Goal: Communication & Community: Answer question/provide support

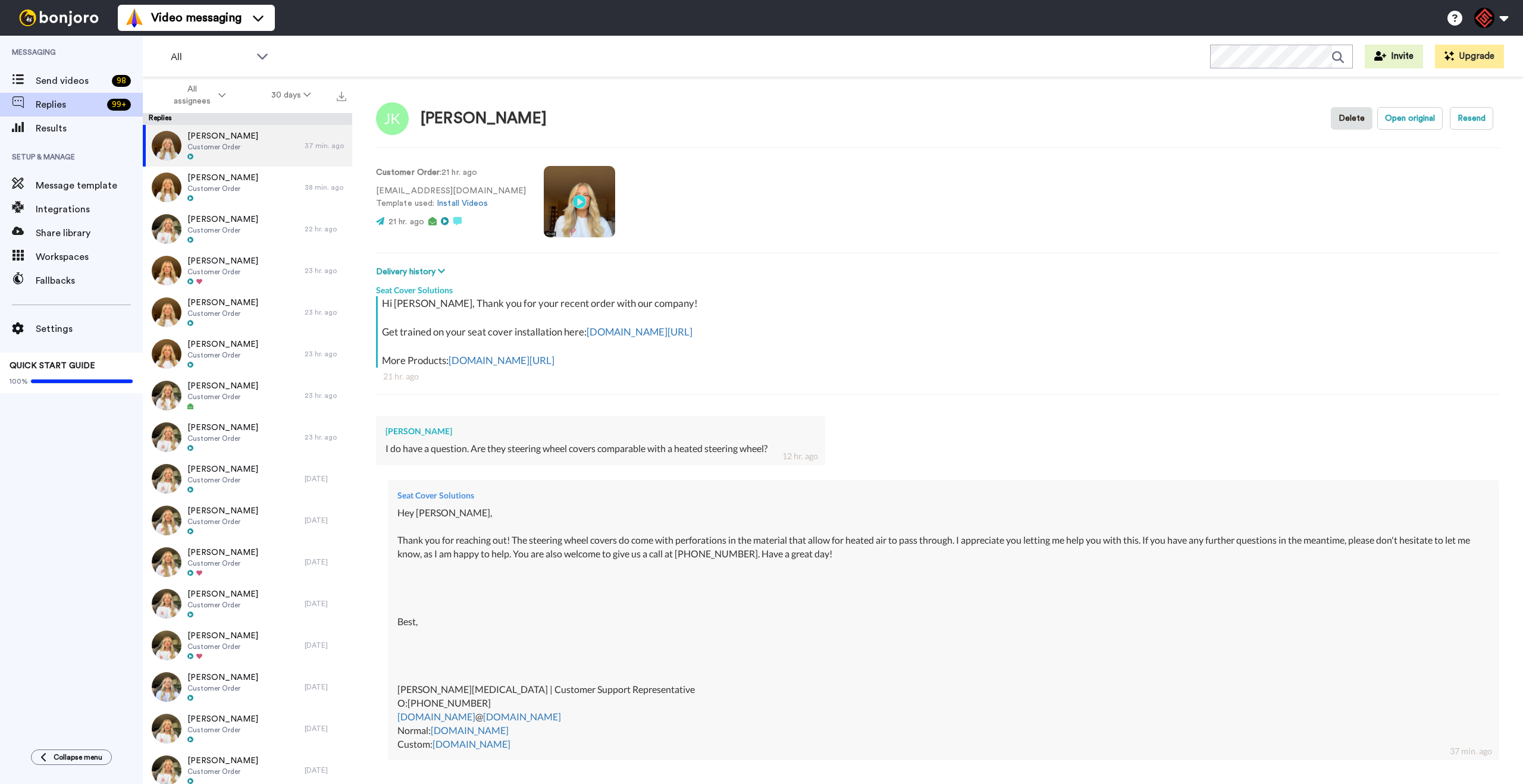
scroll to position [127, 0]
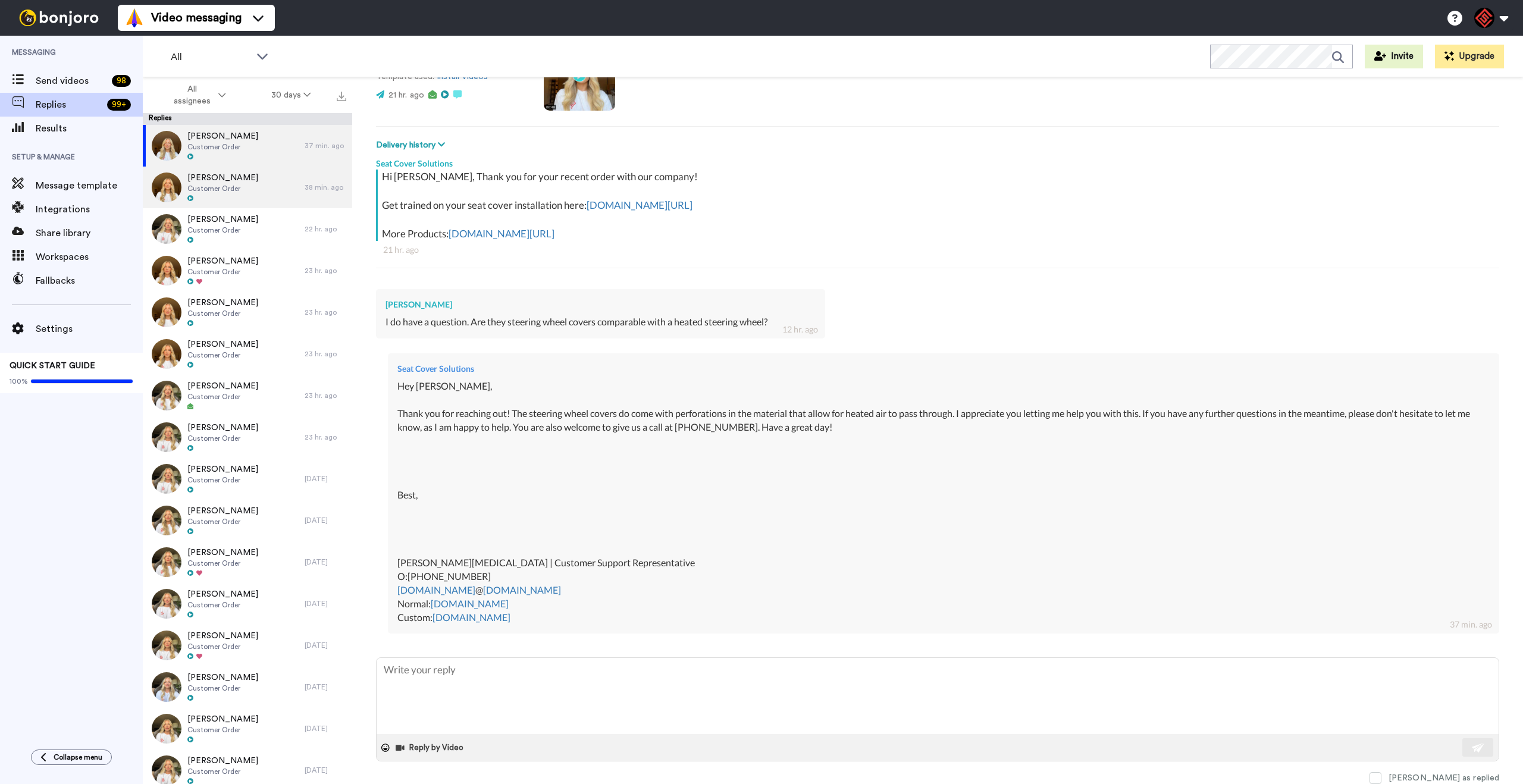
type textarea "x"
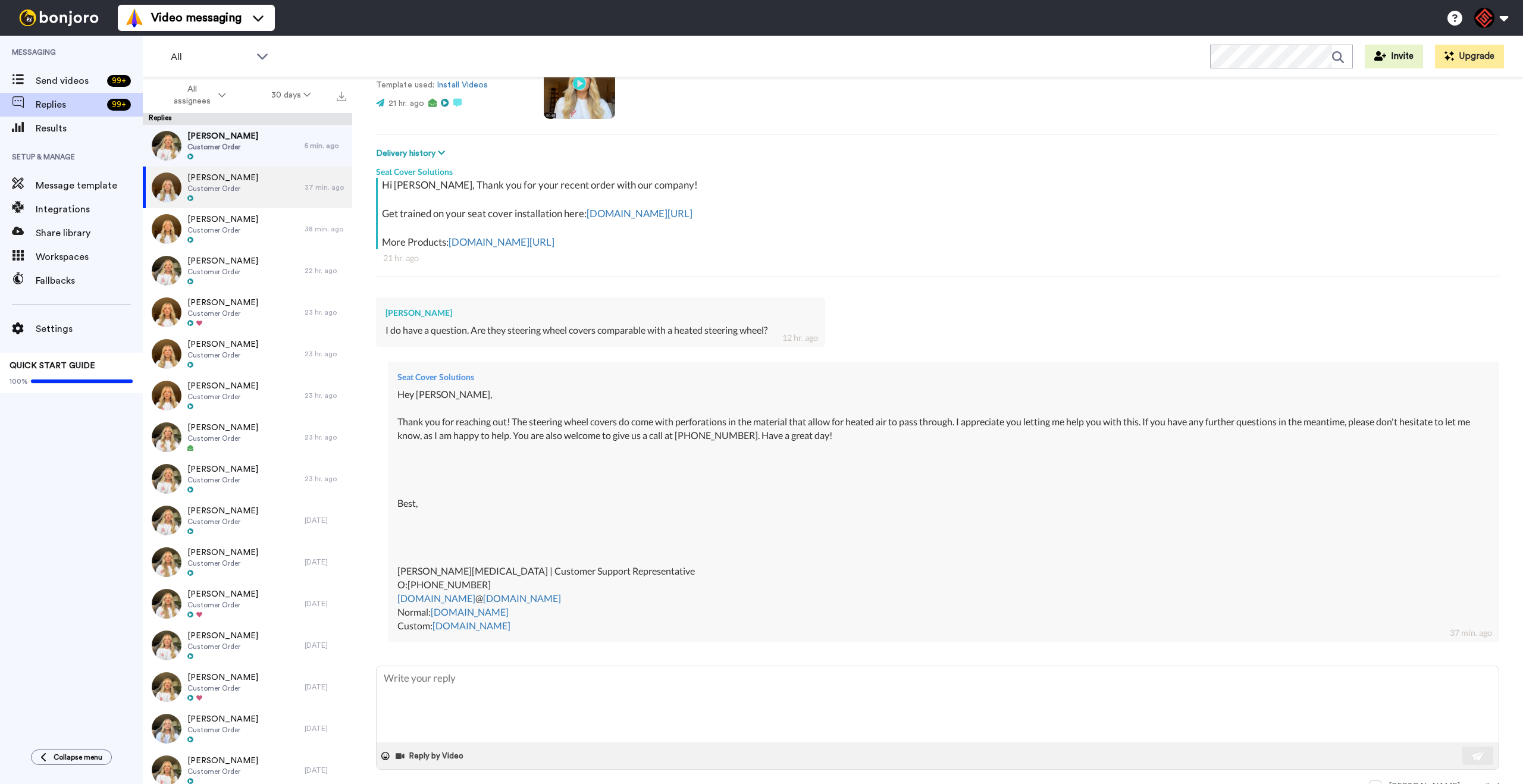
scroll to position [127, 0]
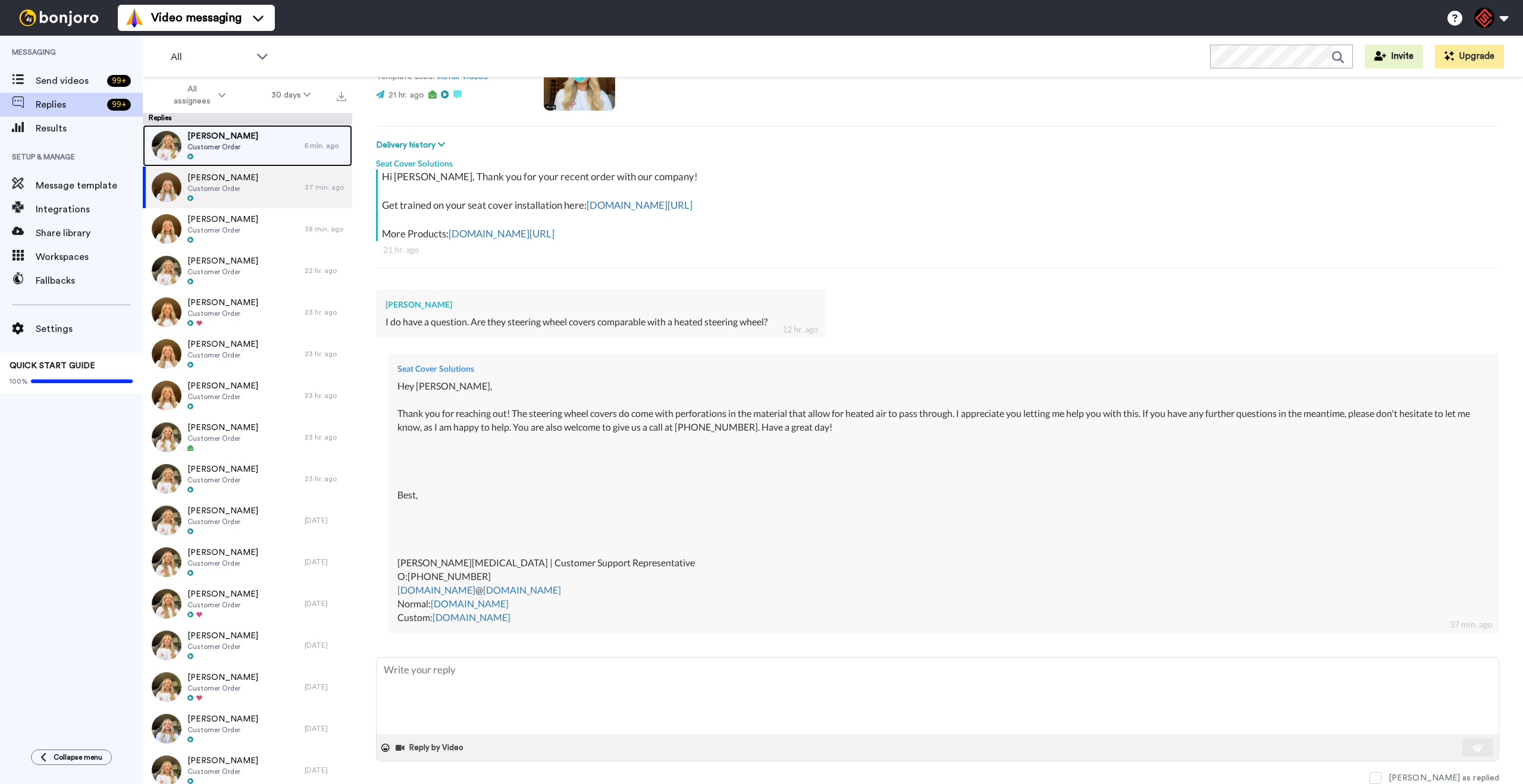
click at [244, 134] on span "[PERSON_NAME]" at bounding box center [222, 136] width 71 height 12
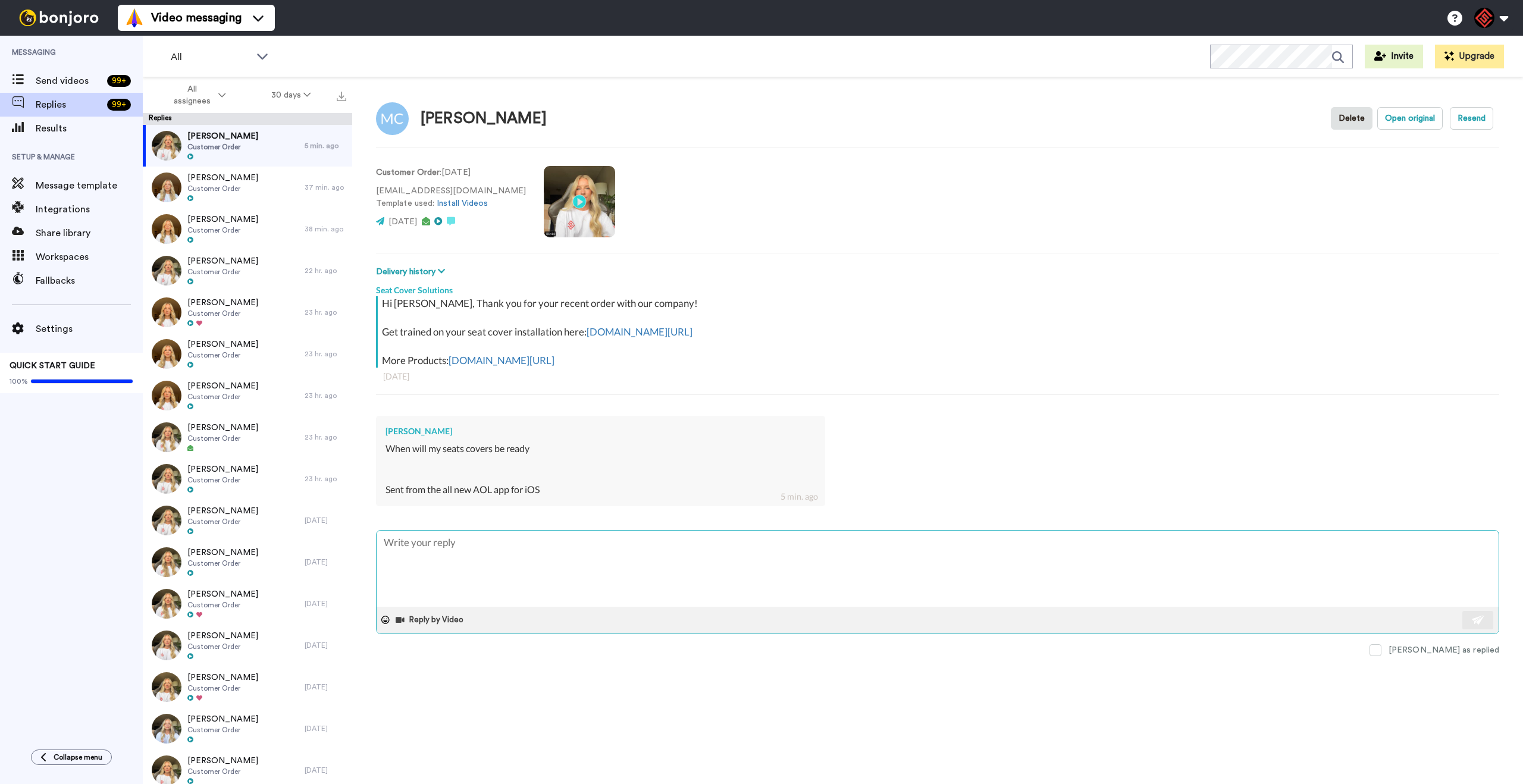
click at [608, 559] on textarea at bounding box center [937, 568] width 1122 height 76
click at [772, 562] on textarea at bounding box center [937, 568] width 1122 height 76
type textarea "x"
type textarea "H"
type textarea "x"
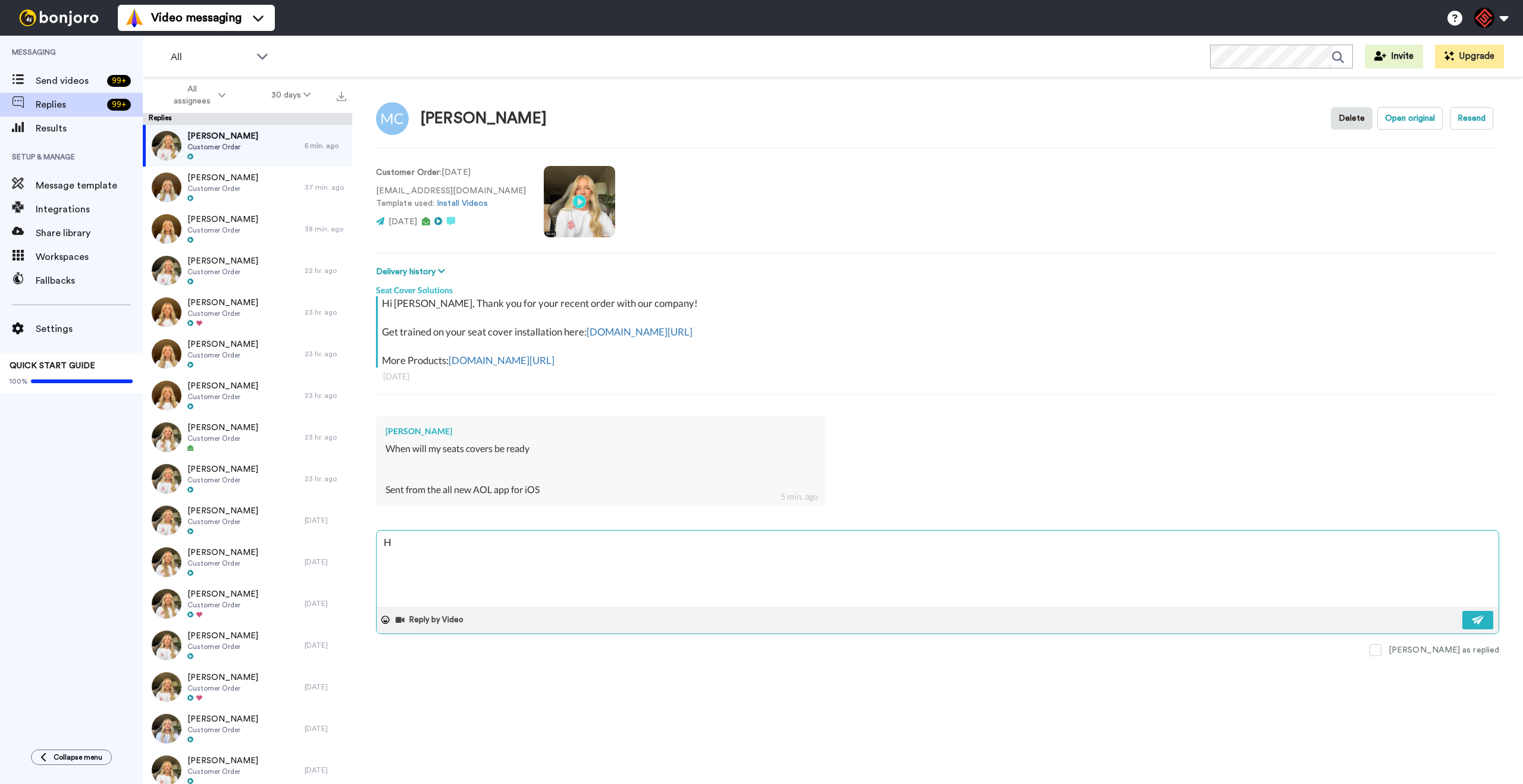
type textarea "He"
type textarea "x"
type textarea "Hey"
type textarea "x"
type textarea "Hey"
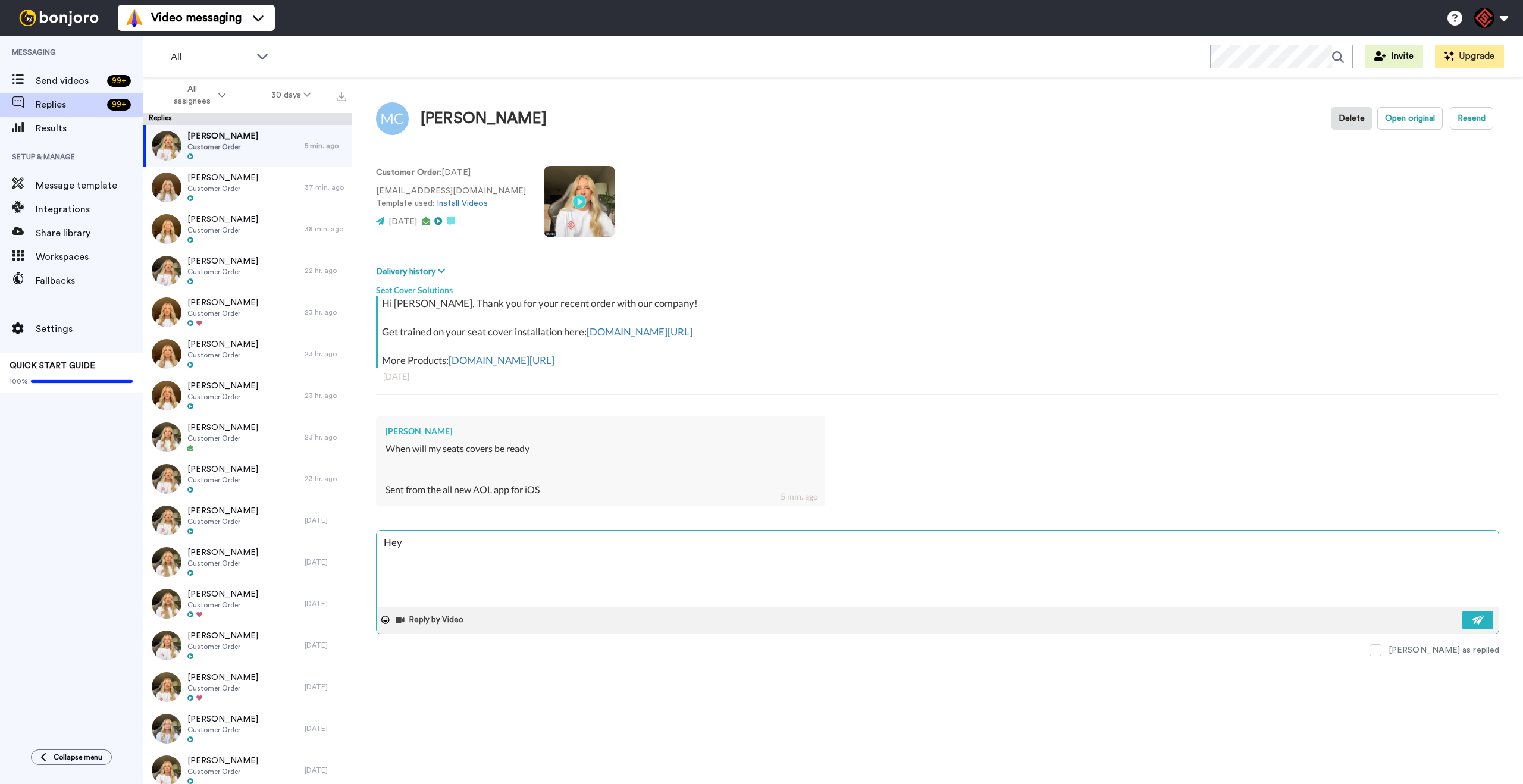
type textarea "x"
type textarea "Hey M"
type textarea "x"
type textarea "Hey [PERSON_NAME]"
type textarea "x"
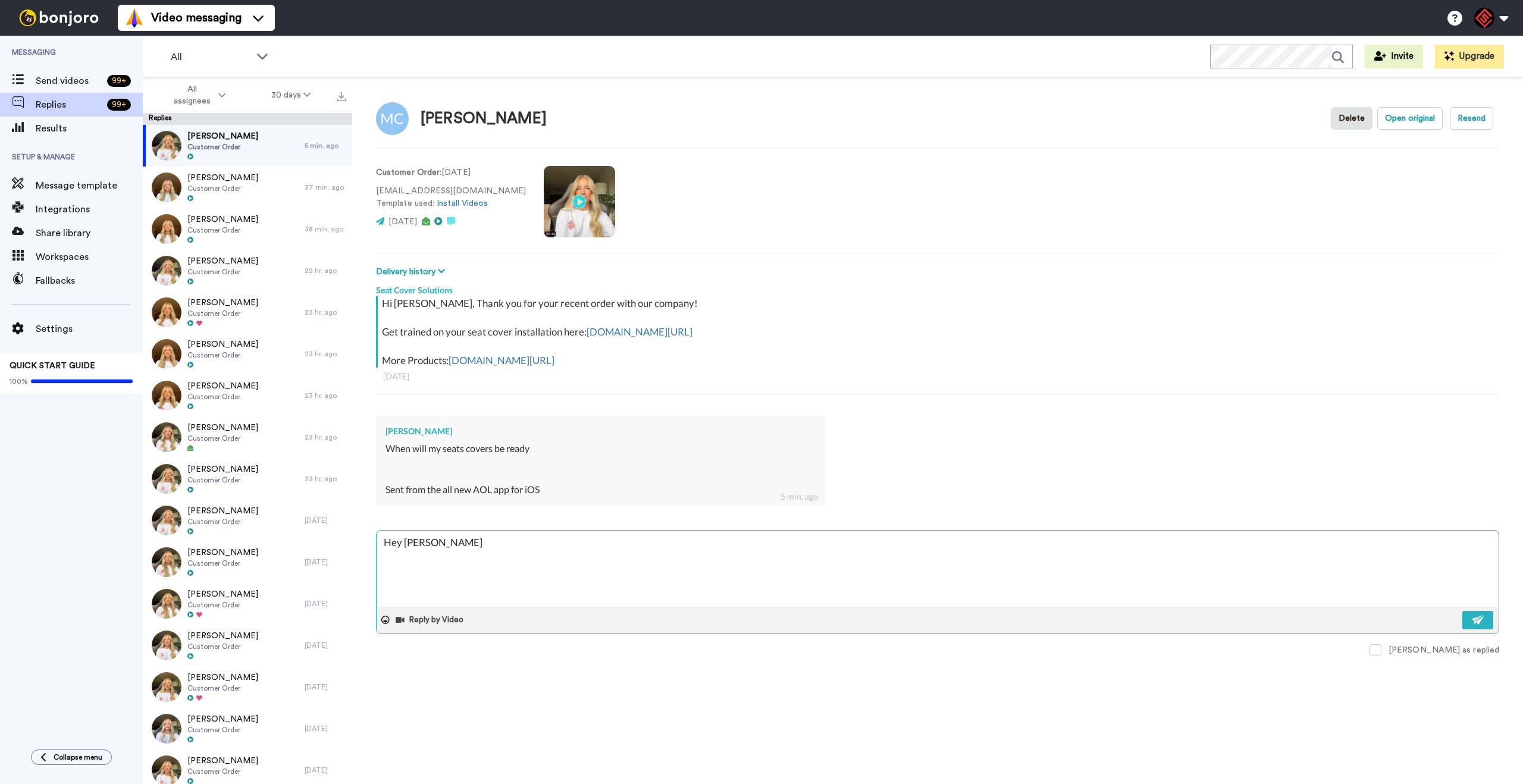
type textarea "Hey Mic"
type textarea "x"
type textarea "Hey Mich"
type textarea "x"
type textarea "Hey [PERSON_NAME]"
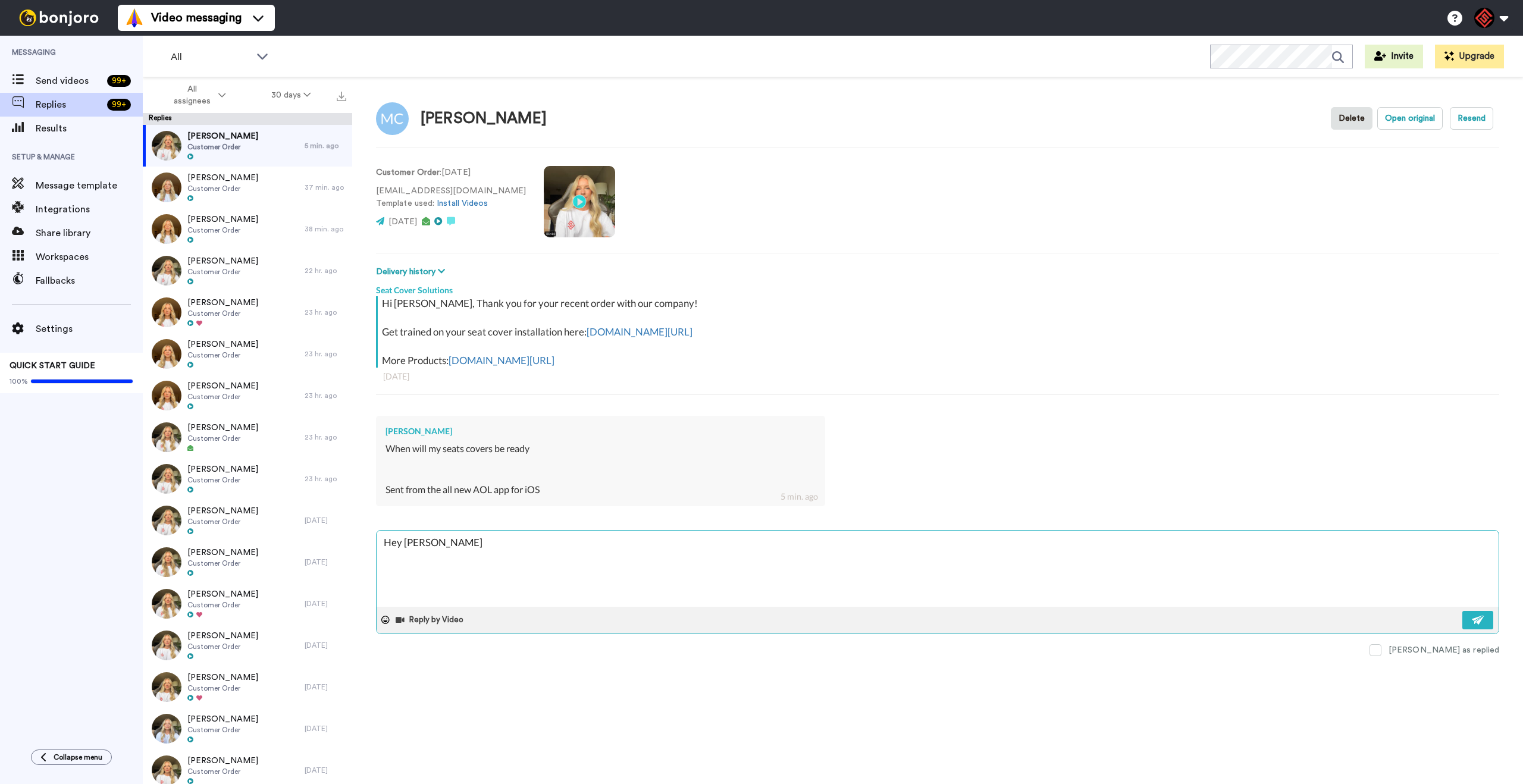
type textarea "x"
type textarea "Hey [PERSON_NAME]"
type textarea "x"
type textarea "Hey [PERSON_NAME]"
type textarea "x"
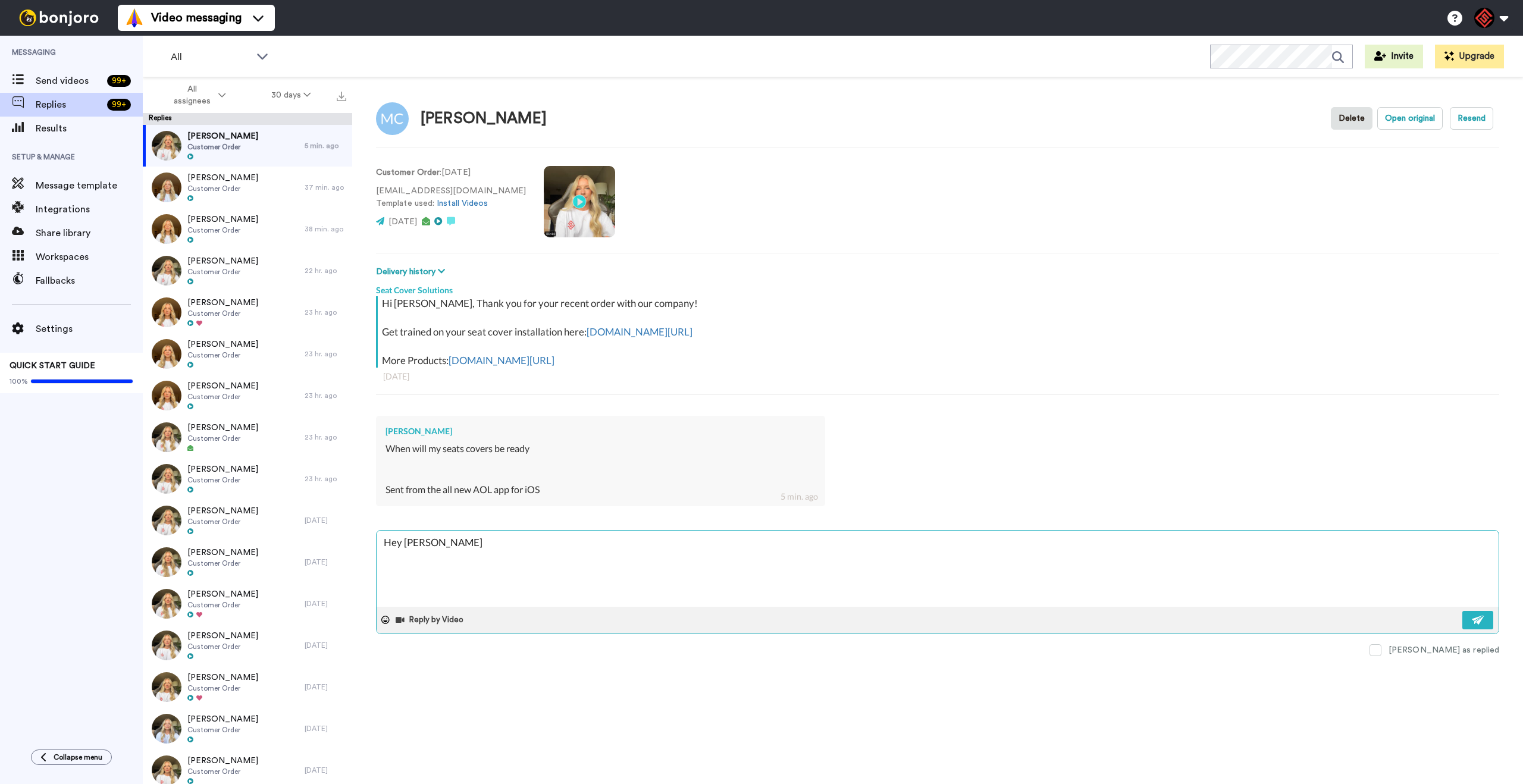
type textarea "Hey [PERSON_NAME],"
type textarea "x"
type textarea "Hey [PERSON_NAME],"
type textarea "x"
type textarea "Hey [PERSON_NAME],"
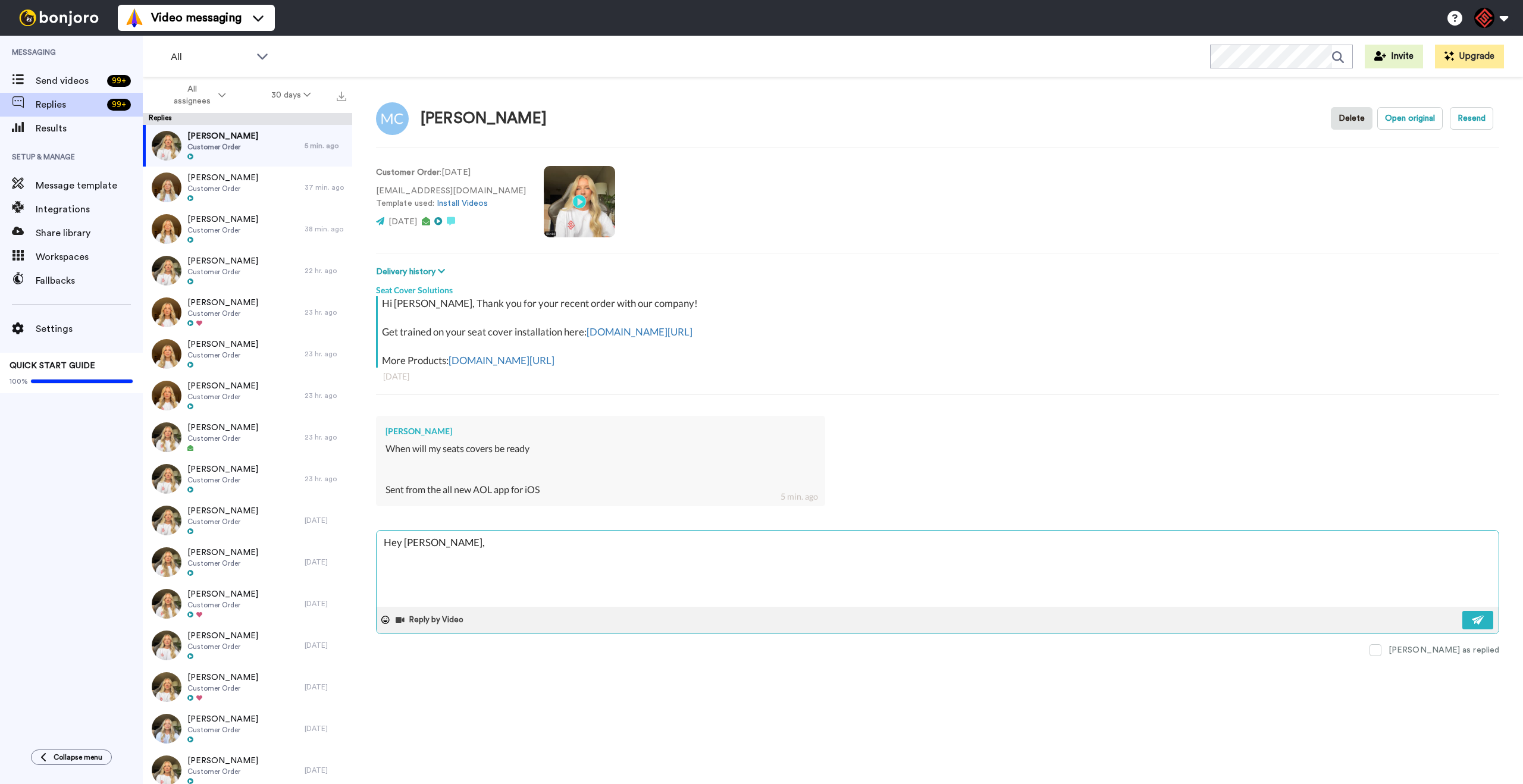
type textarea "x"
type textarea "Hey [PERSON_NAME], T"
type textarea "x"
type textarea "Hey [PERSON_NAME], Th"
type textarea "x"
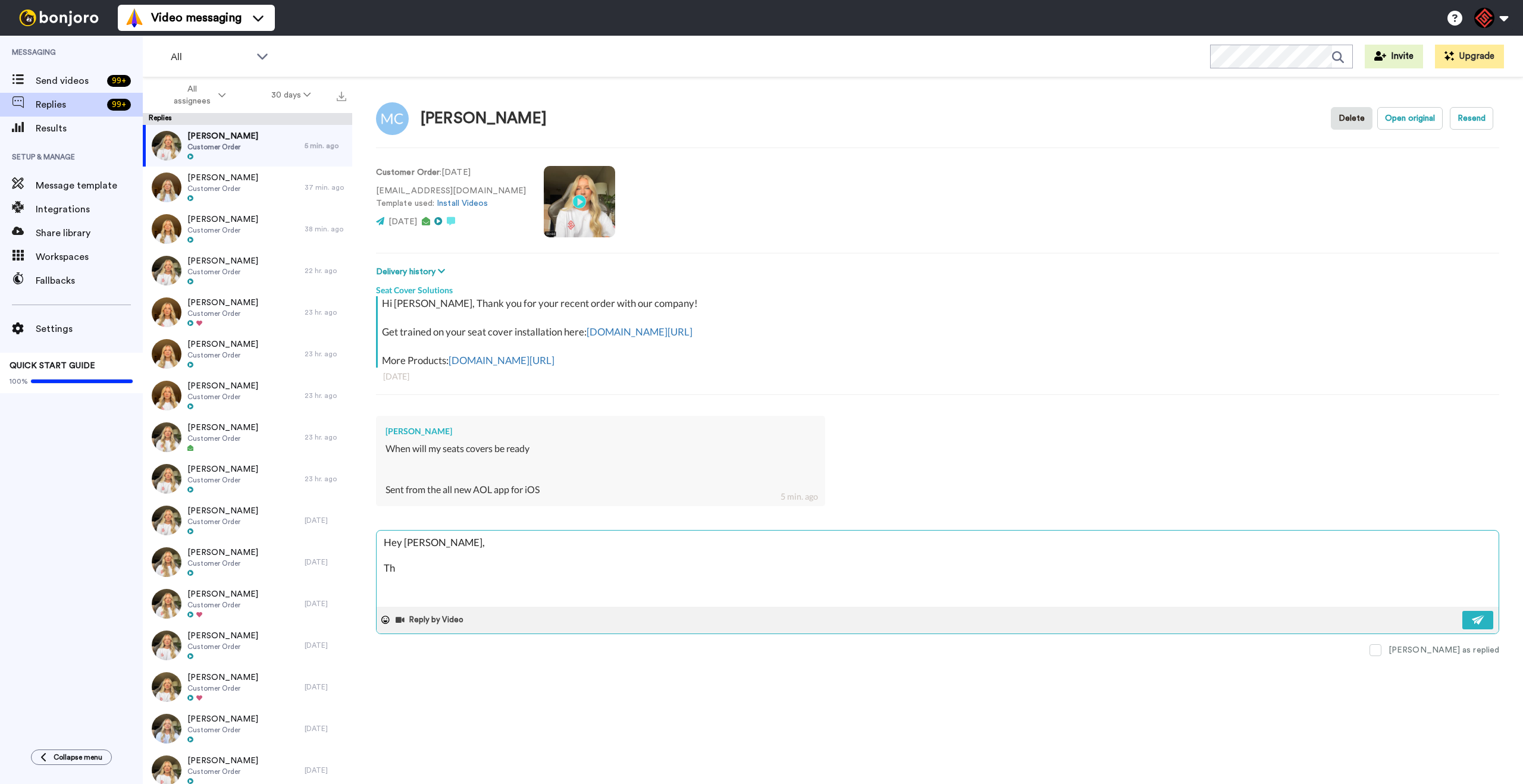
type textarea "Hey [PERSON_NAME], Tha"
type textarea "x"
type textarea "Hey [PERSON_NAME], Than"
type textarea "x"
type textarea "Hey [PERSON_NAME], Thank"
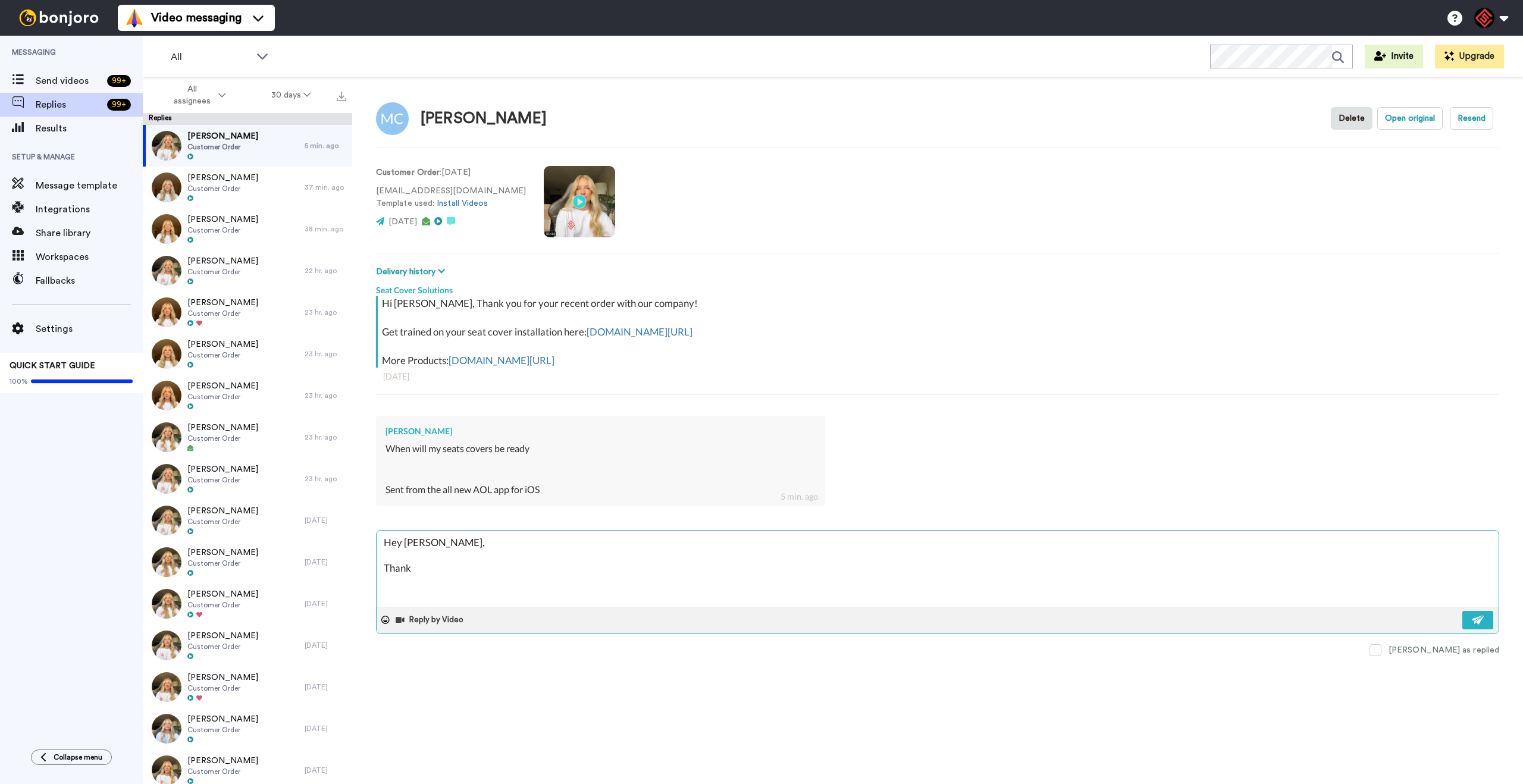
type textarea "x"
type textarea "Hey [PERSON_NAME], Thank"
type textarea "x"
type textarea "Hey [PERSON_NAME], Thank y"
type textarea "x"
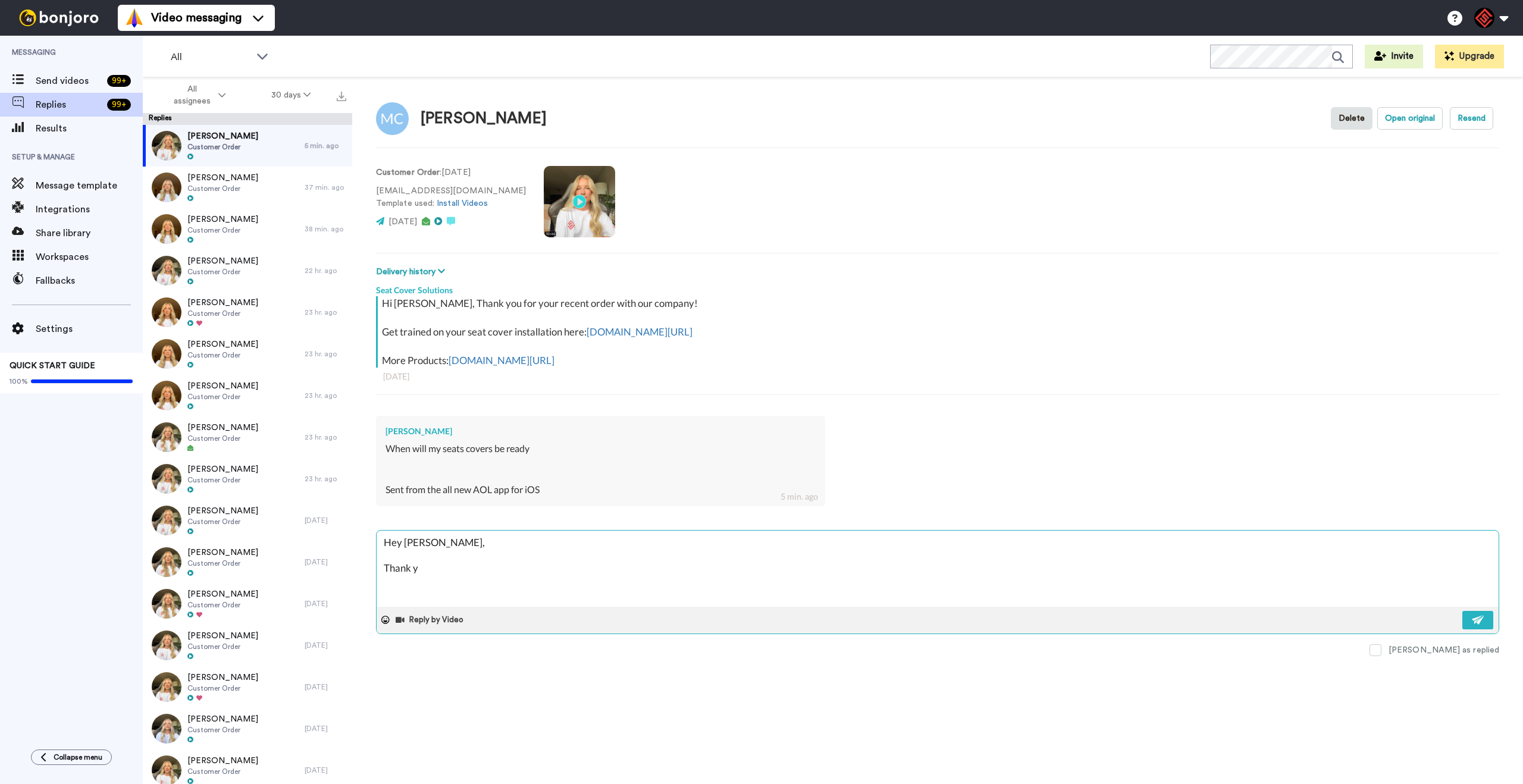
type textarea "Hey [PERSON_NAME], Thank yo"
type textarea "x"
type textarea "Hey [PERSON_NAME], Thank you"
type textarea "x"
type textarea "Hey [PERSON_NAME], Thank you"
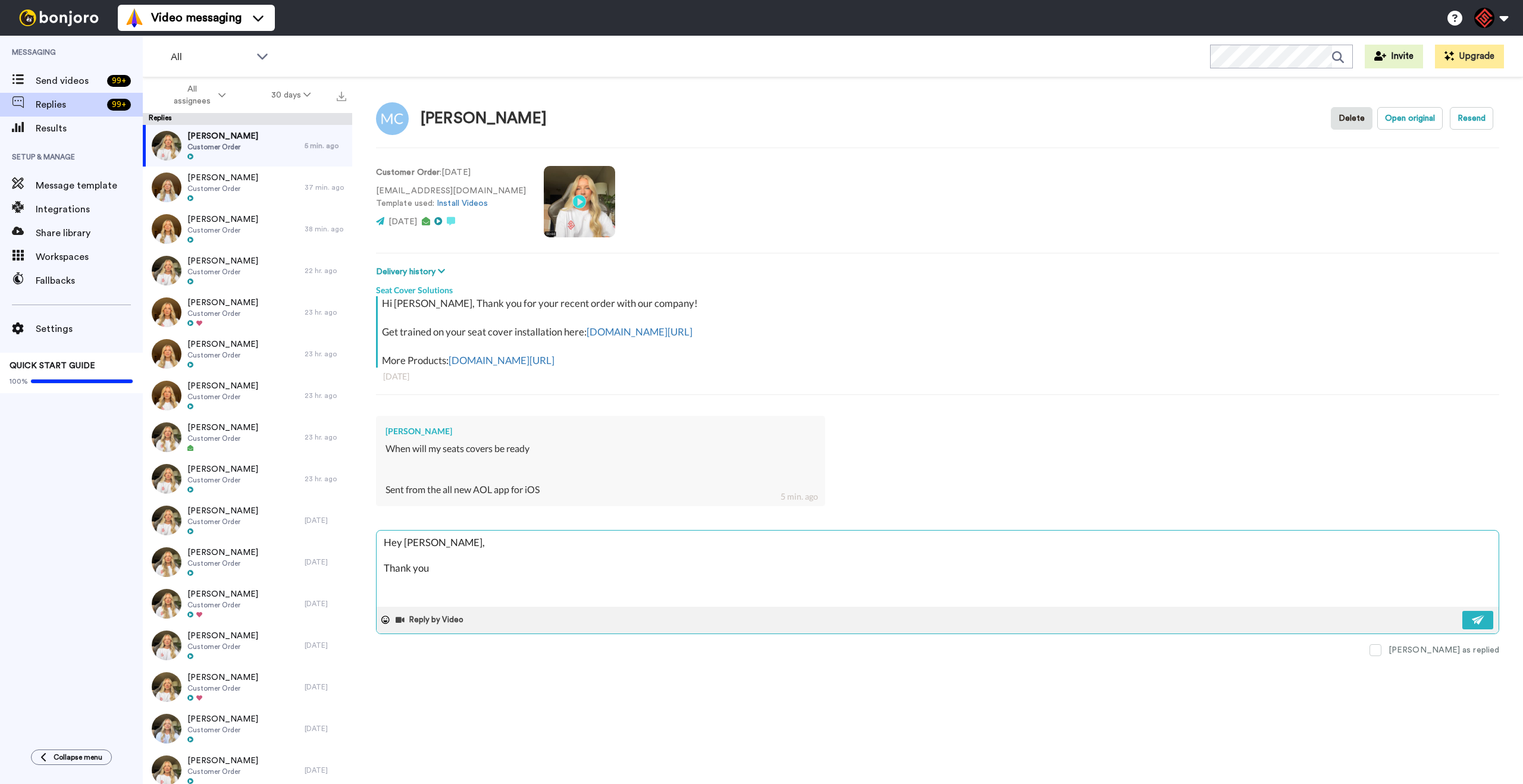
type textarea "x"
type textarea "Hey [PERSON_NAME], Thank you f"
type textarea "x"
type textarea "Hey [PERSON_NAME], Thank you fo"
type textarea "x"
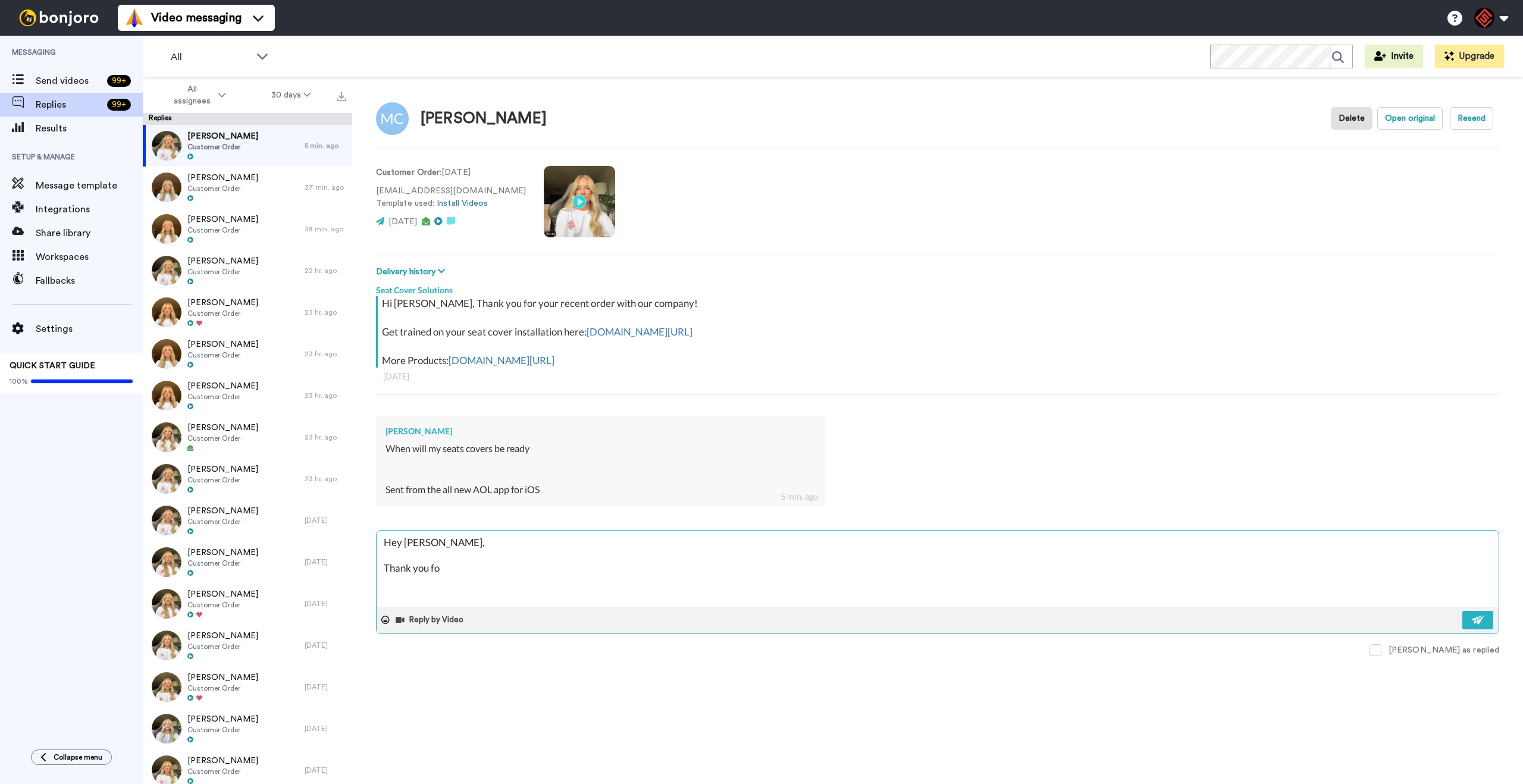
type textarea "Hey [PERSON_NAME], Thank you for"
type textarea "x"
type textarea "Hey [PERSON_NAME], Thank you for"
type textarea "x"
type textarea "Hey [PERSON_NAME], Thank you for g"
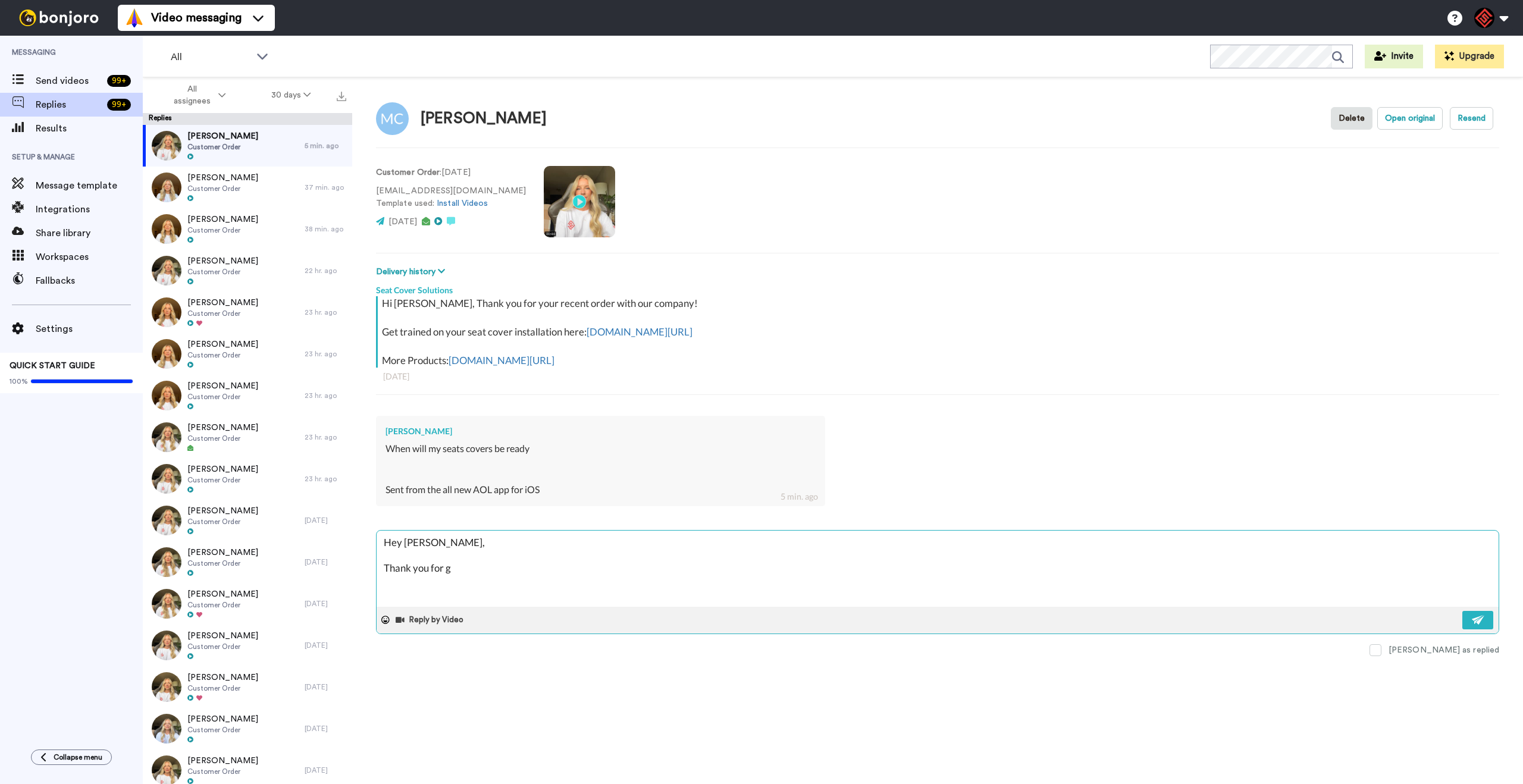
type textarea "x"
type textarea "Hey [PERSON_NAME], Thank you for ge"
type textarea "x"
type textarea "Hey [PERSON_NAME], Thank you for get"
type textarea "x"
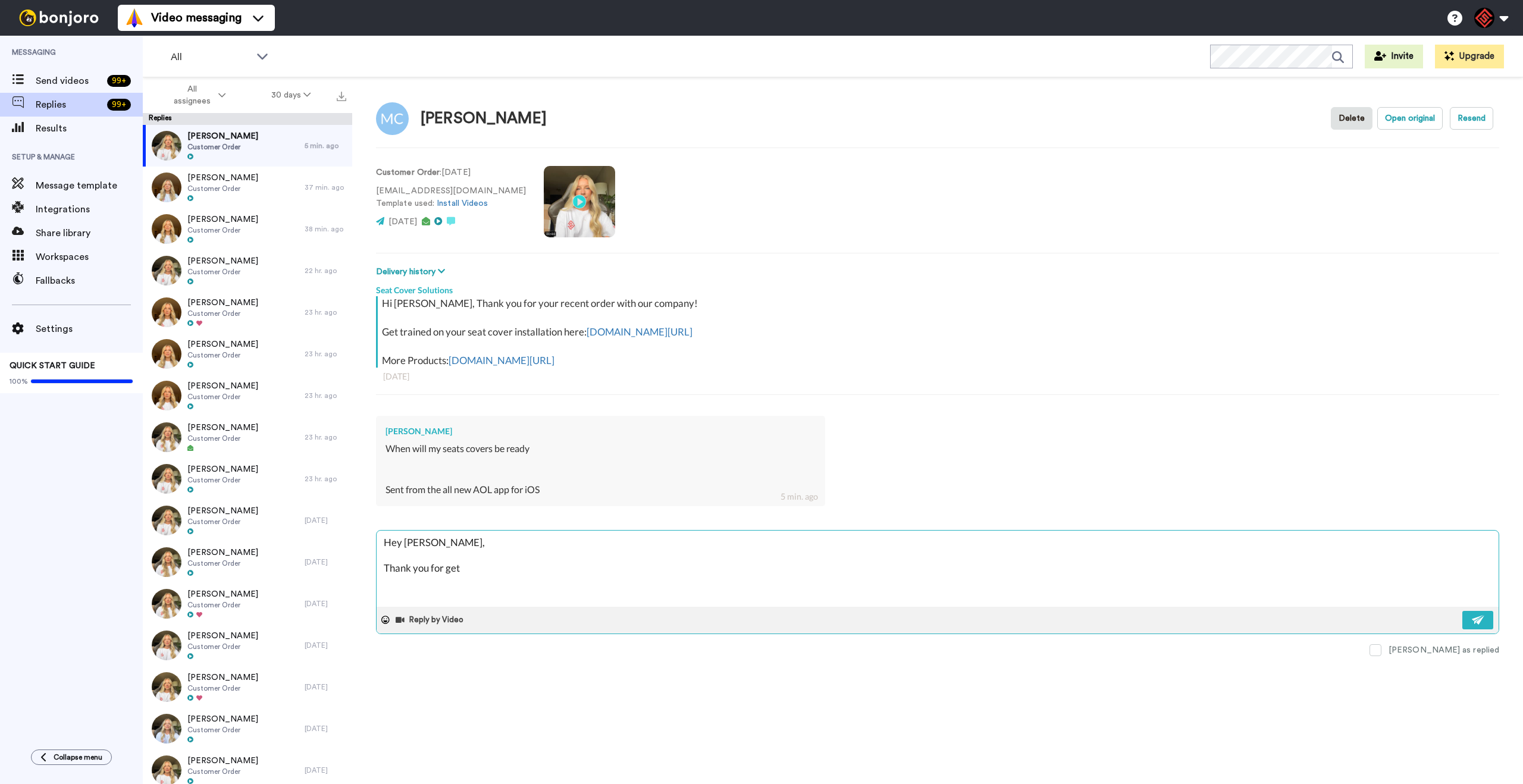
type textarea "Hey [PERSON_NAME], Thank you for gett"
type textarea "x"
type textarea "Hey [PERSON_NAME], Thank you for getti"
type textarea "x"
type textarea "Hey [PERSON_NAME], Thank you for gettin"
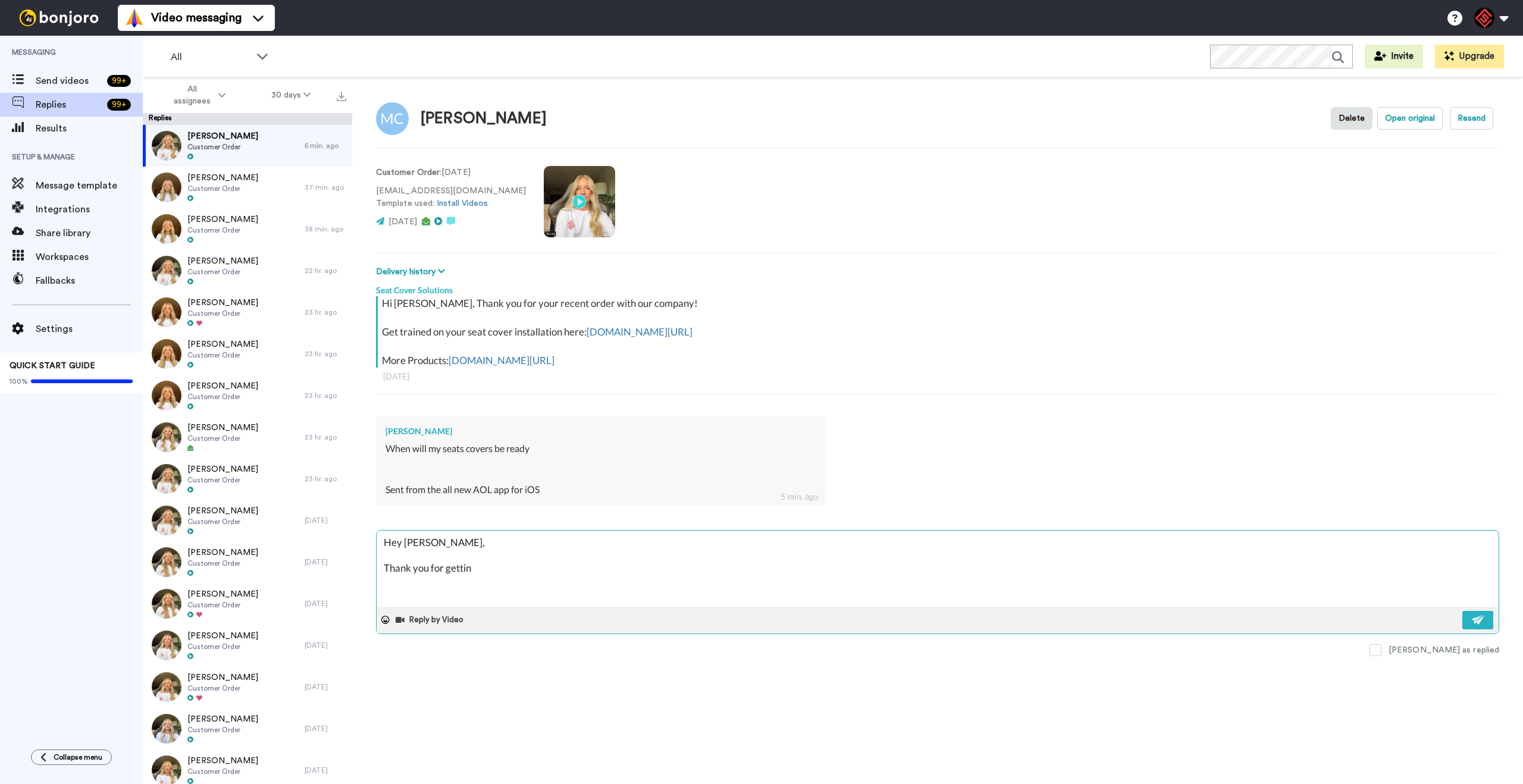
type textarea "x"
type textarea "Hey [PERSON_NAME], Thank you for getting"
type textarea "x"
type textarea "Hey [PERSON_NAME], Thank you for getting"
type textarea "x"
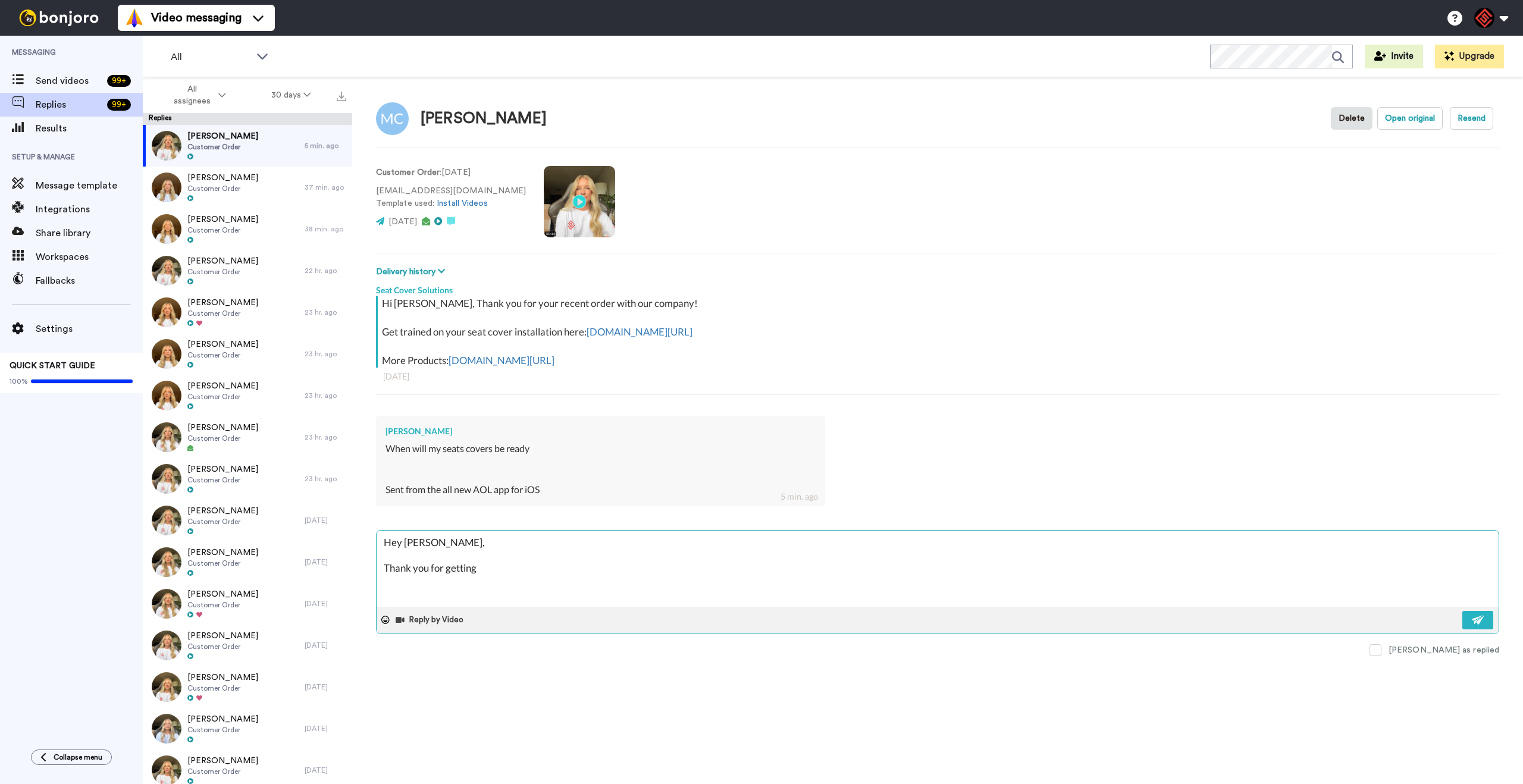
type textarea "Hey [PERSON_NAME], Thank you for getting b"
type textarea "x"
type textarea "Hey [PERSON_NAME], Thank you for getting ba"
type textarea "x"
type textarea "Hey [PERSON_NAME], Thank you for getting bac"
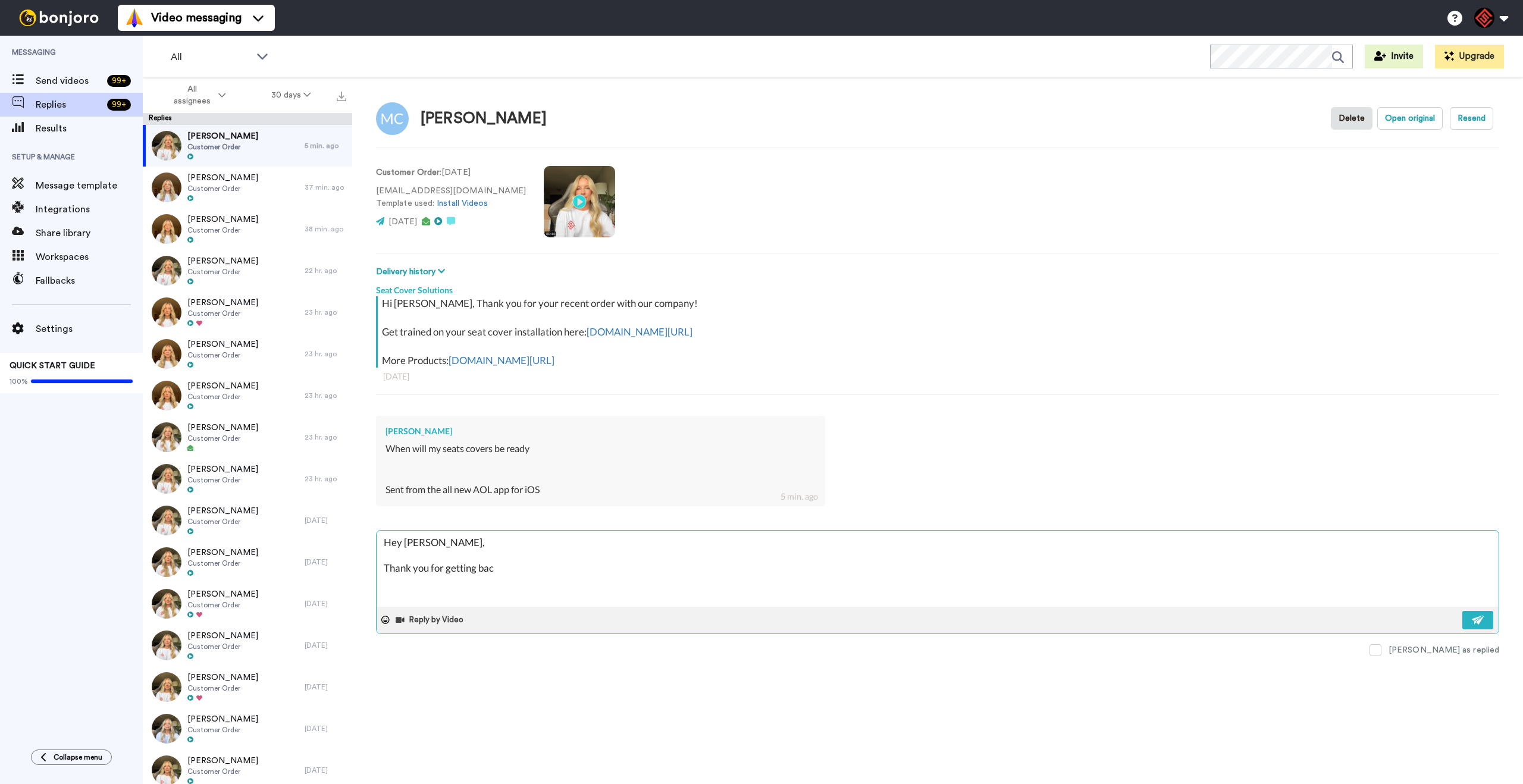
type textarea "x"
type textarea "Hey [PERSON_NAME], Thank you for getting back"
type textarea "x"
type textarea "Hey [PERSON_NAME], Thank you for getting back"
type textarea "x"
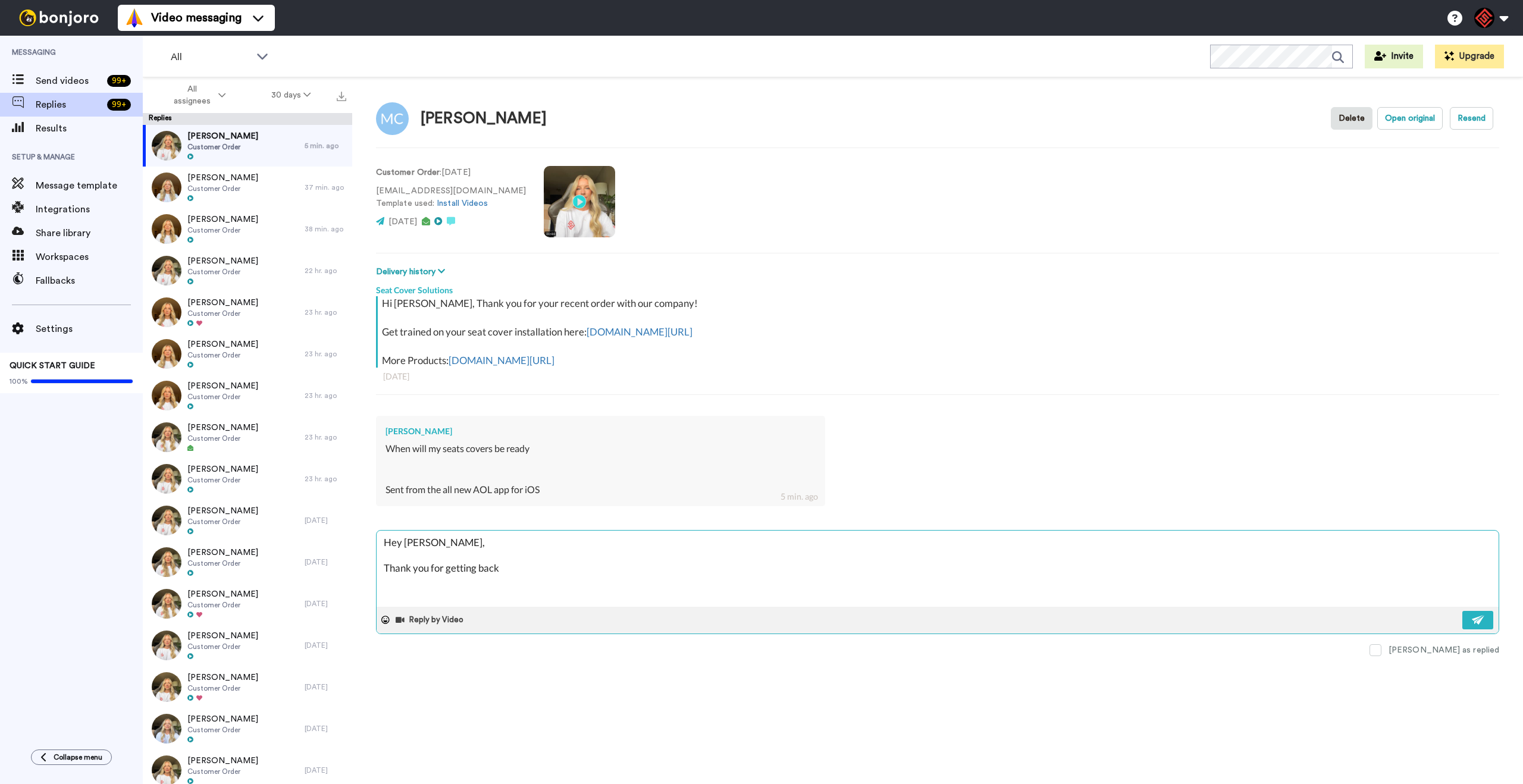
type textarea "Hey [PERSON_NAME], Thank you for getting back o"
type textarea "x"
type textarea "Hey [PERSON_NAME], Thank you for getting back ot"
type textarea "x"
type textarea "Hey [PERSON_NAME], Thank you for getting back ot"
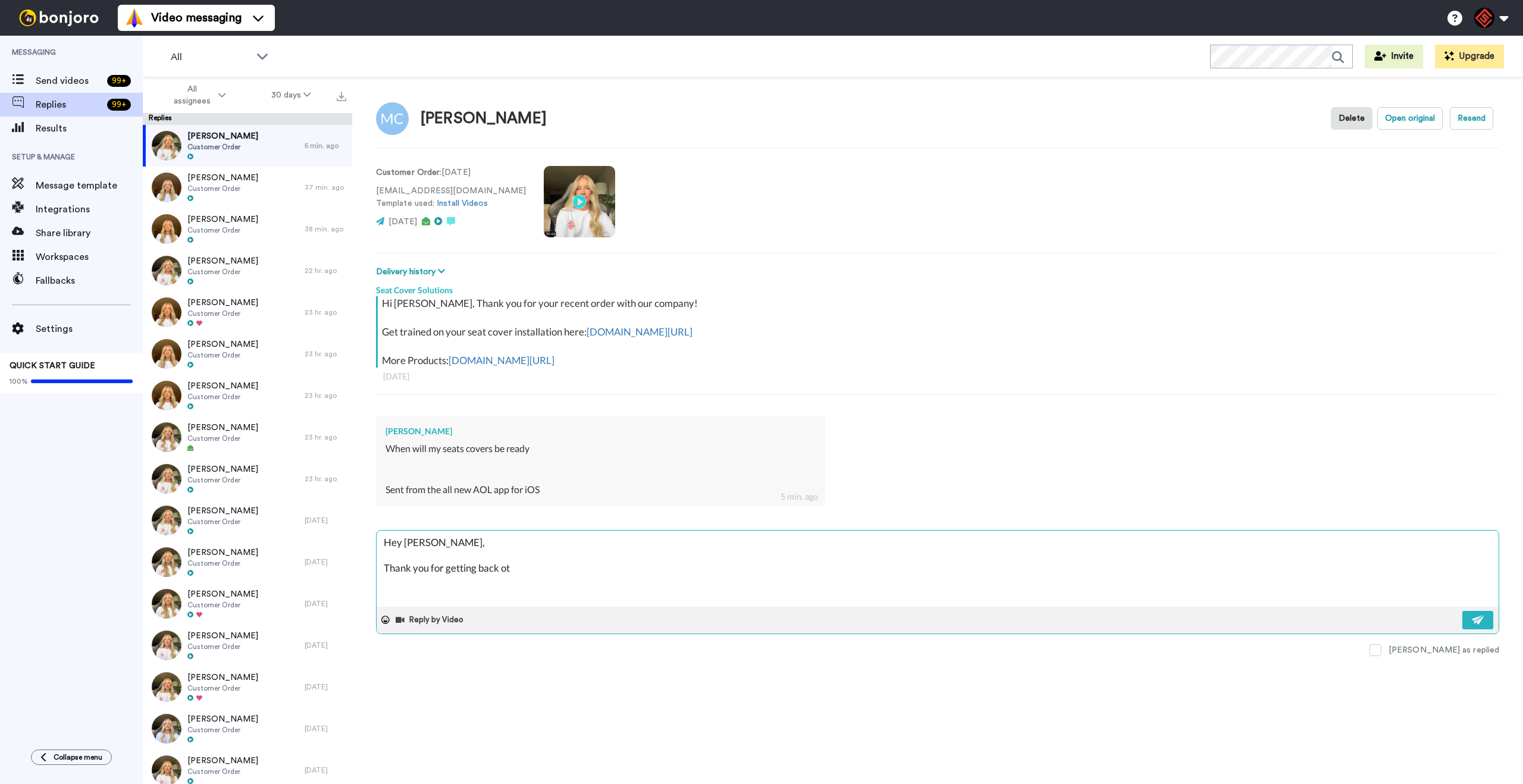
type textarea "x"
type textarea "Hey [PERSON_NAME], Thank you for getting back ot m"
type textarea "x"
type textarea "Hey [PERSON_NAME], Thank you for getting back ot me"
type textarea "x"
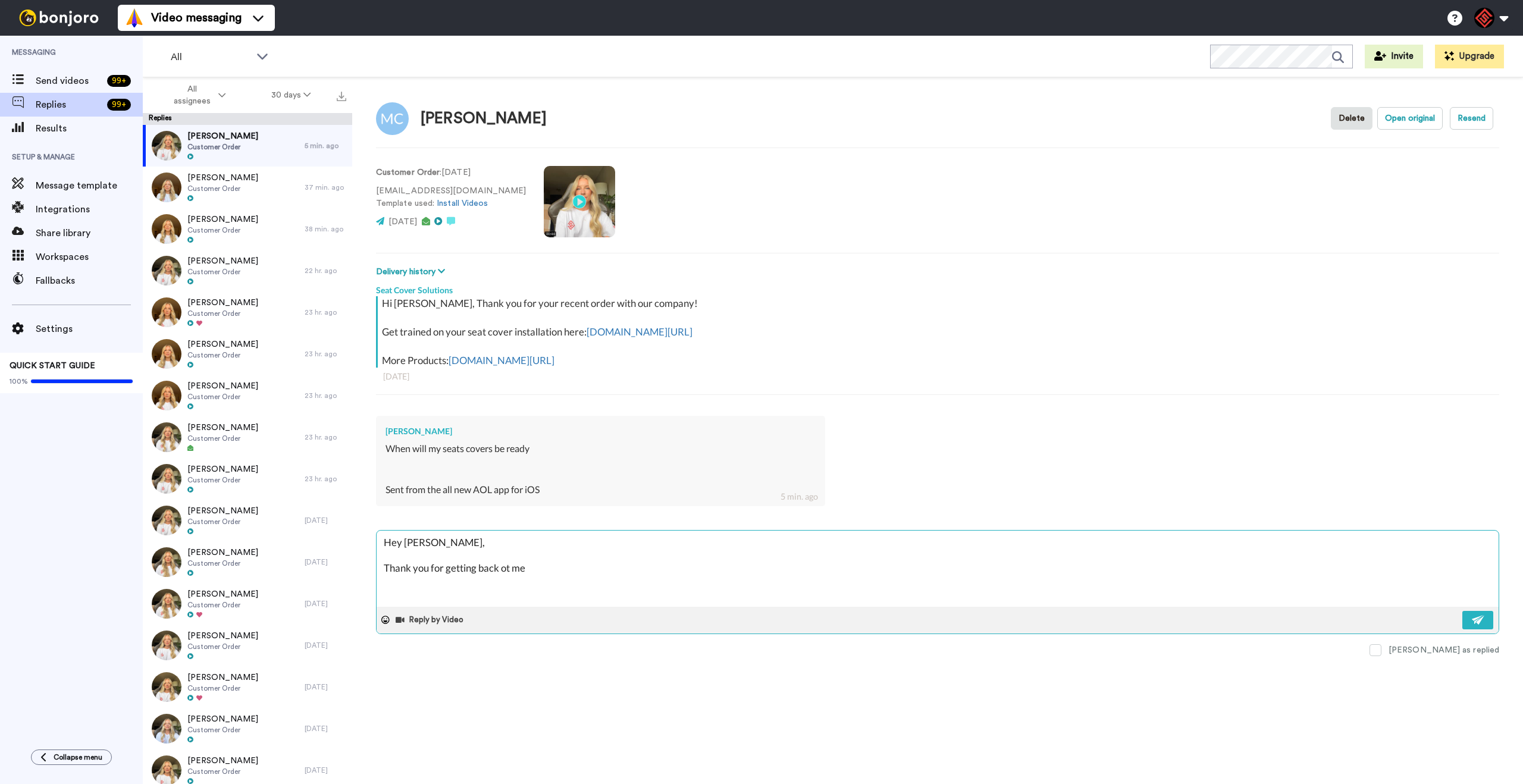
type textarea "Hey [PERSON_NAME], Thank you for getting back ot me!"
type textarea "x"
type textarea "Hey [PERSON_NAME], Thank you for getting back ot me!"
type textarea "x"
type textarea "Hey [PERSON_NAME], Thank you for getting back ot me! I"
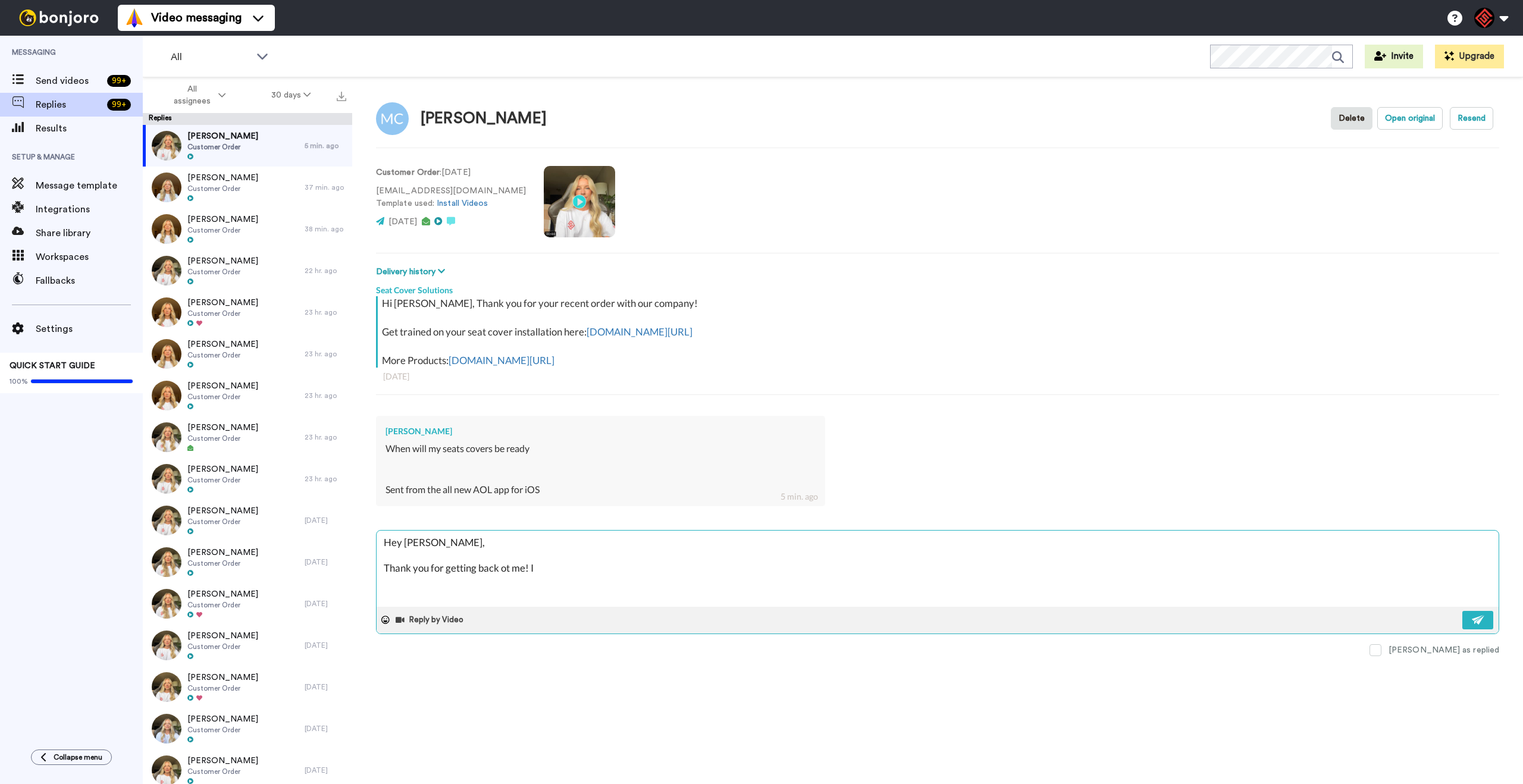
type textarea "x"
type textarea "Hey [PERSON_NAME], Thank you for getting back ot me! I"
type textarea "x"
type textarea "Hey [PERSON_NAME], Thank you for getting back ot me! I h"
type textarea "x"
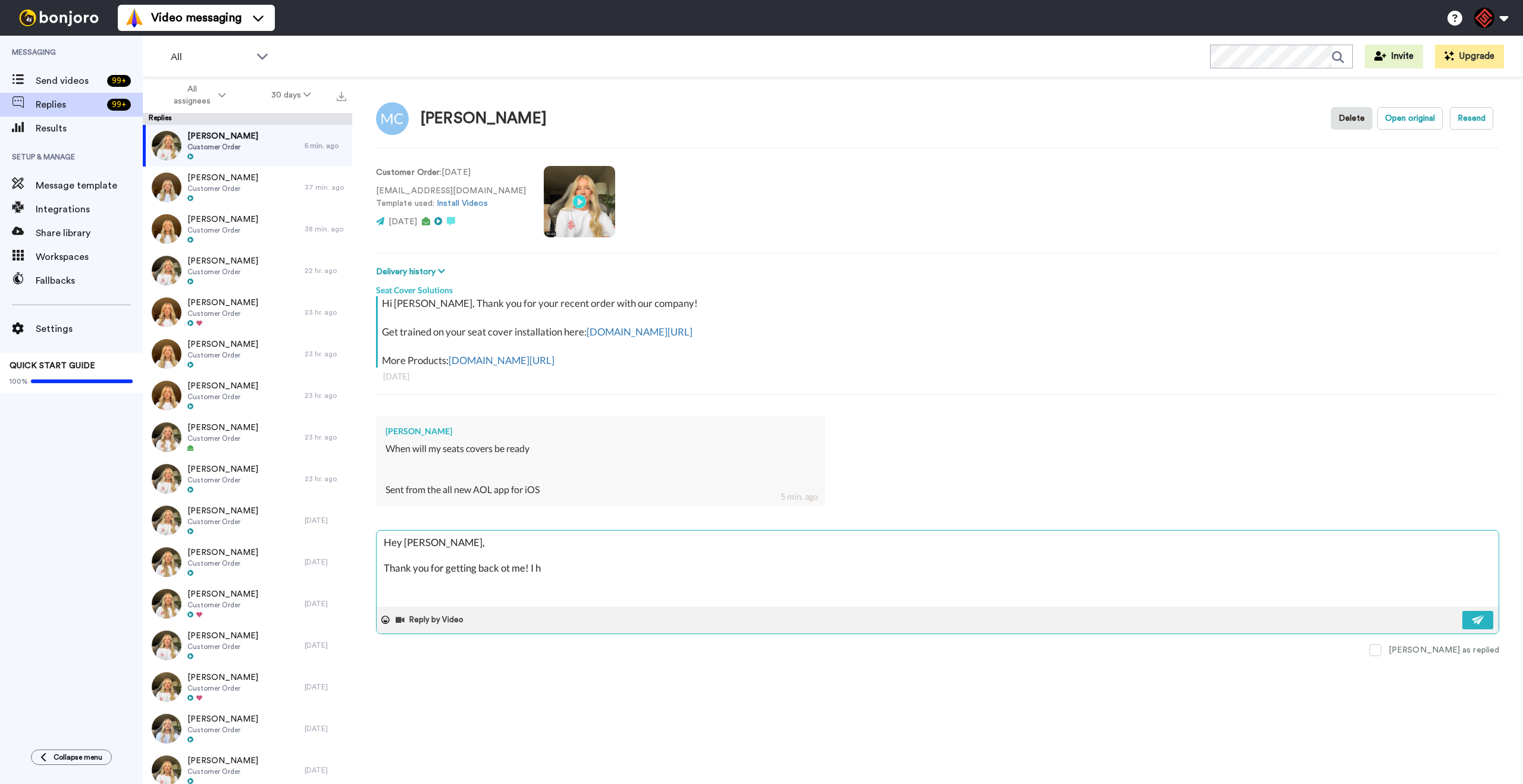
type textarea "Hey [PERSON_NAME], Thank you for getting back ot me! I ha"
type textarea "x"
type textarea "Hey [PERSON_NAME], Thank you for getting back ot me! I hav"
type textarea "x"
type textarea "Hey [PERSON_NAME], Thank you for getting back ot me! I have"
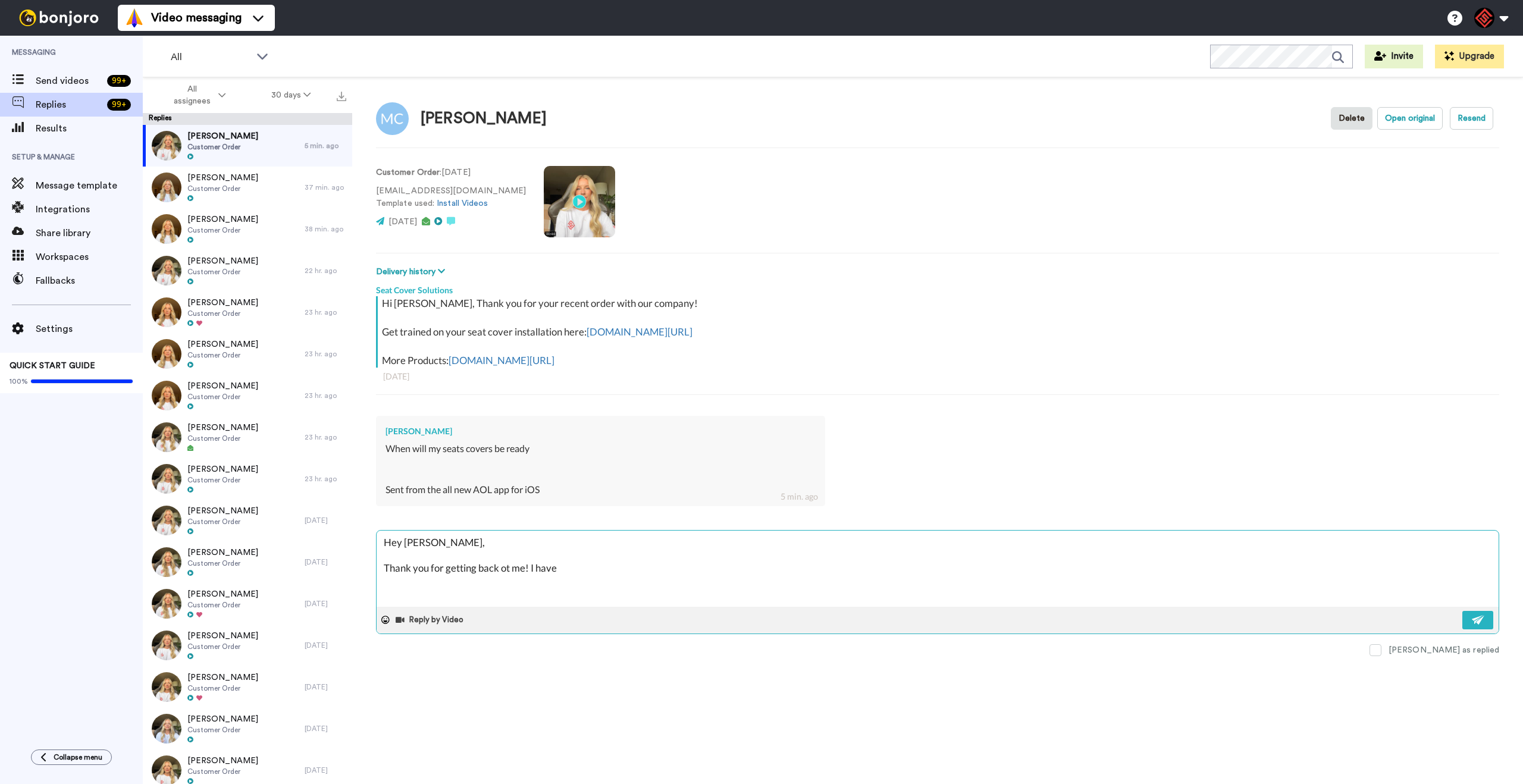
type textarea "x"
type textarea "Hey [PERSON_NAME], Thank you for getting back ot me! I have"
type textarea "x"
type textarea "Hey [PERSON_NAME], Thank you for getting back ot me! I have g"
type textarea "x"
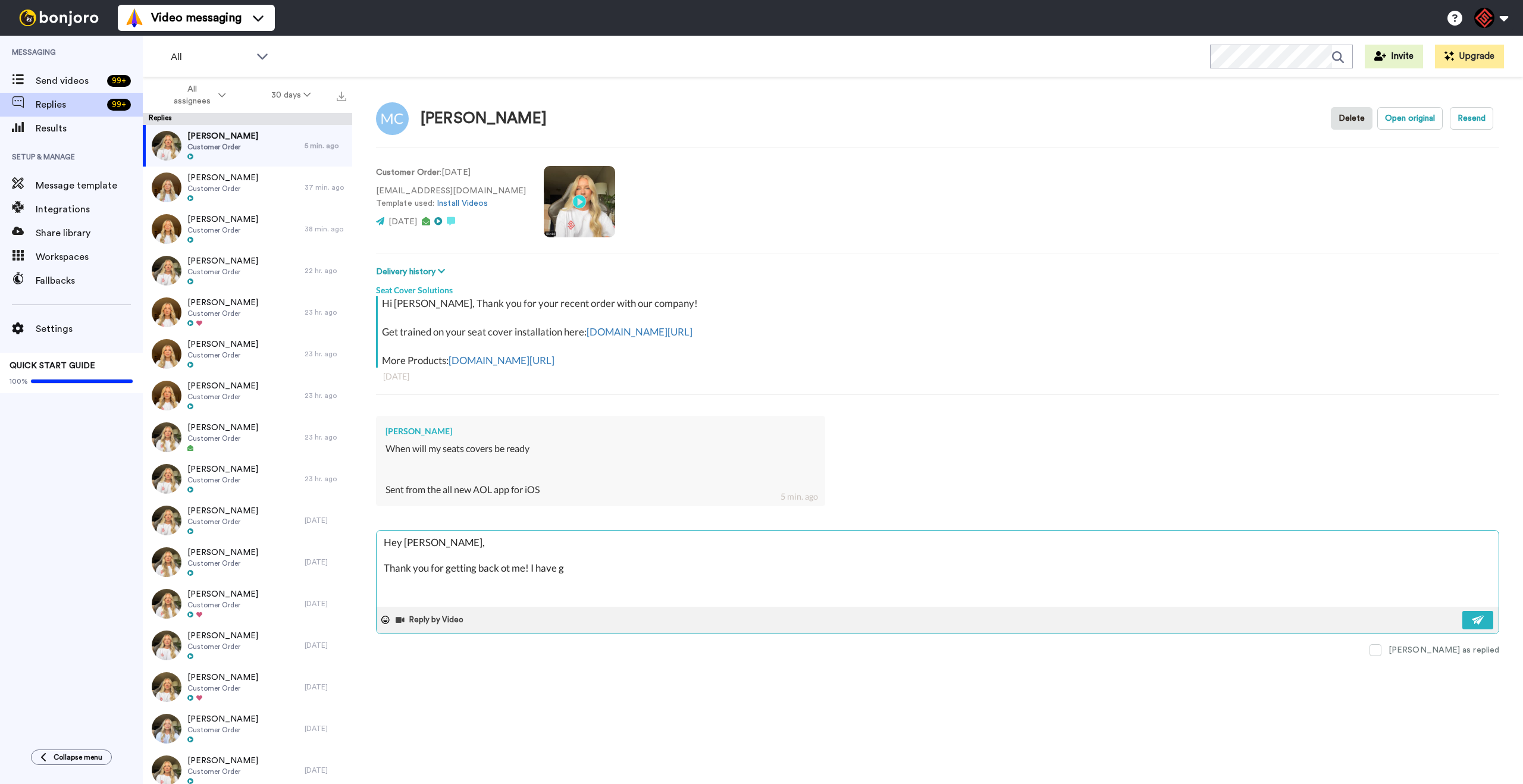
type textarea "Hey [PERSON_NAME], Thank you for getting back ot me! I have go"
type textarea "x"
type textarea "Hey [PERSON_NAME], Thank you for getting back ot me! I have gon"
type textarea "x"
type textarea "Hey [PERSON_NAME], Thank you for getting back ot me! I have gone"
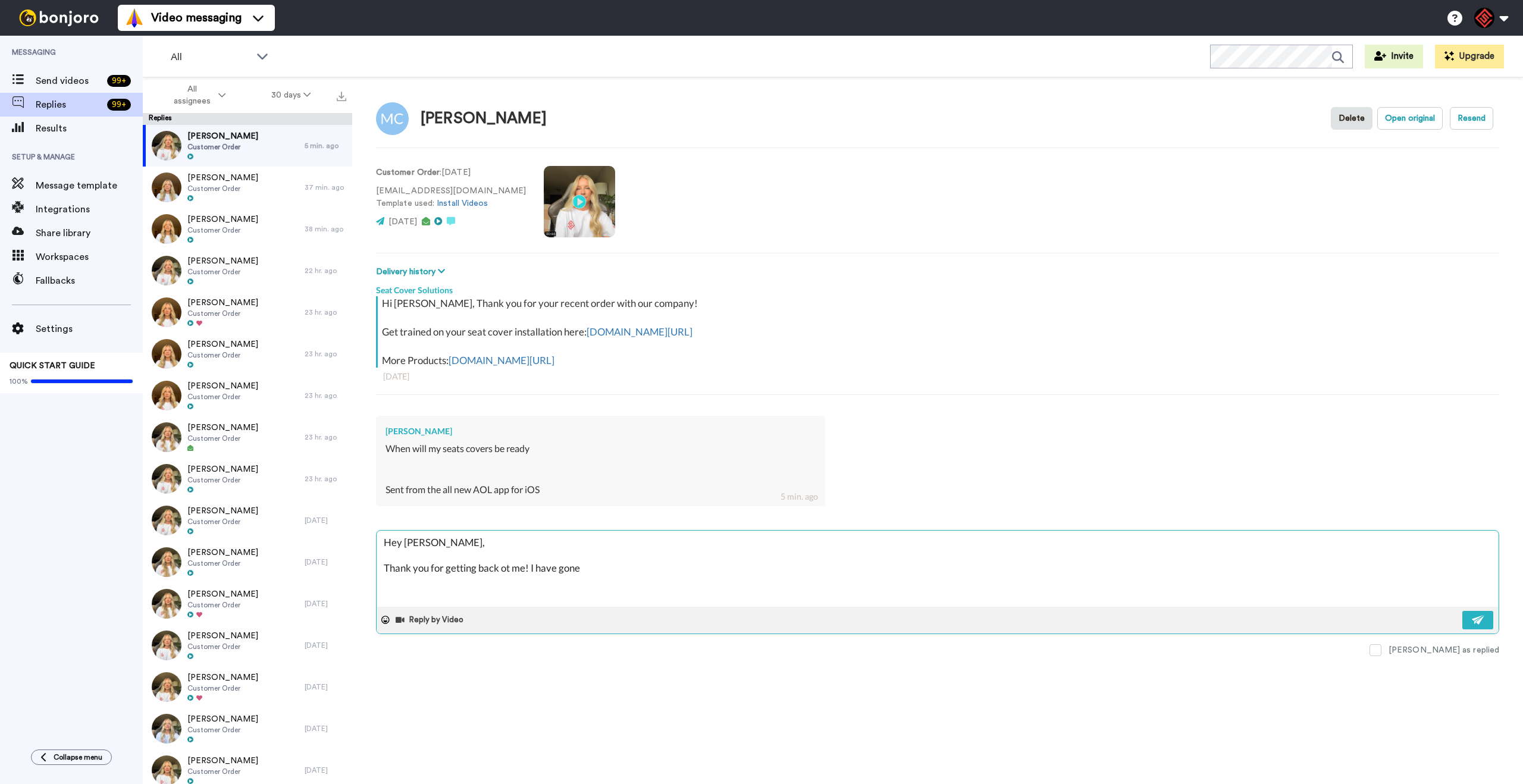
type textarea "x"
type textarea "Hey [PERSON_NAME], Thank you for getting back ot me! I have gone"
type textarea "x"
type textarea "Hey [PERSON_NAME], Thank you for getting back ot me! I have gone a"
type textarea "x"
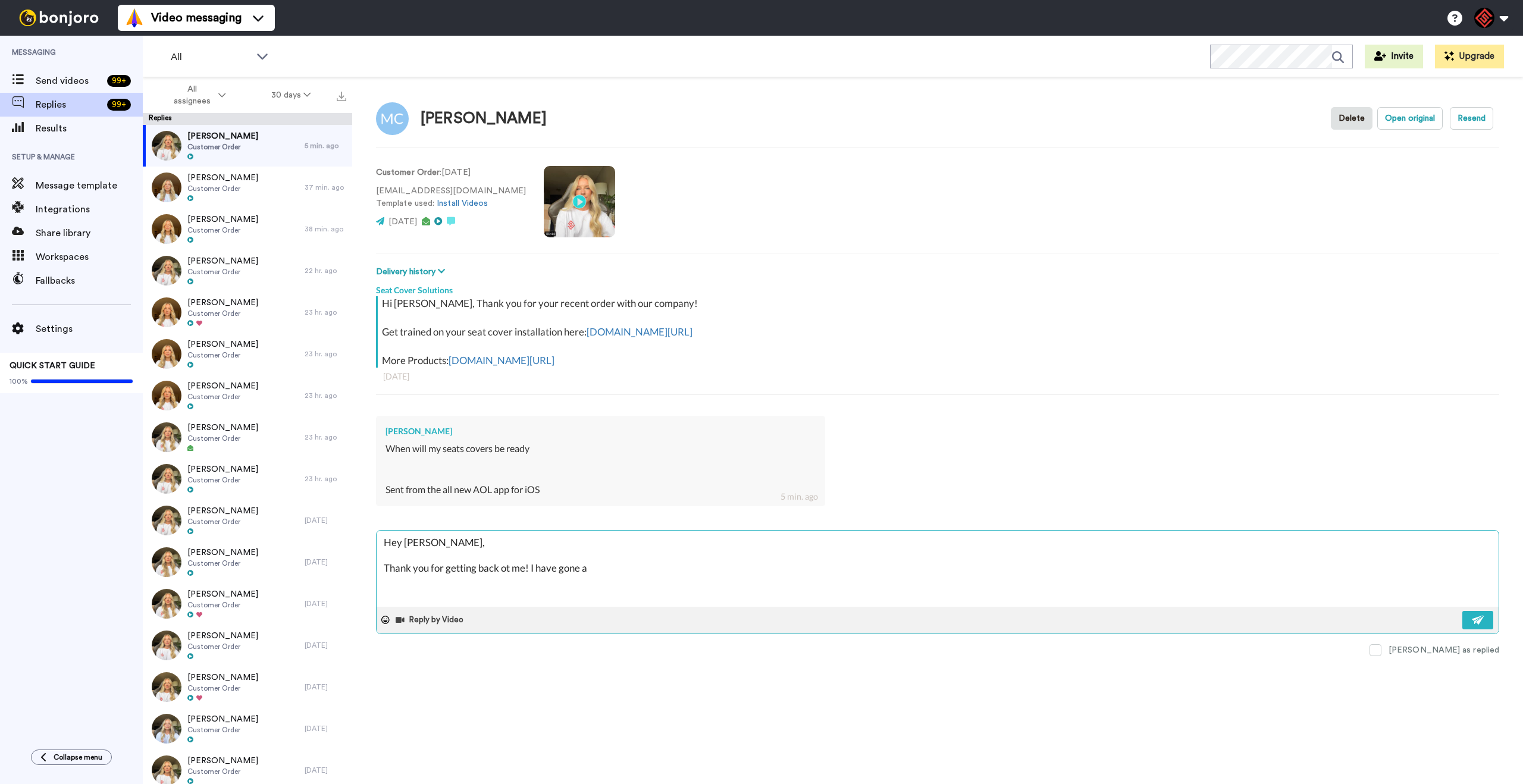
type textarea "Hey [PERSON_NAME], Thank you for getting back ot me! I have gone"
type textarea "x"
type textarea "Hey [PERSON_NAME], Thank you for getting back ot me! I have gone"
type textarea "x"
type textarea "Hey [PERSON_NAME], Thank you for getting back ot me! I have gon"
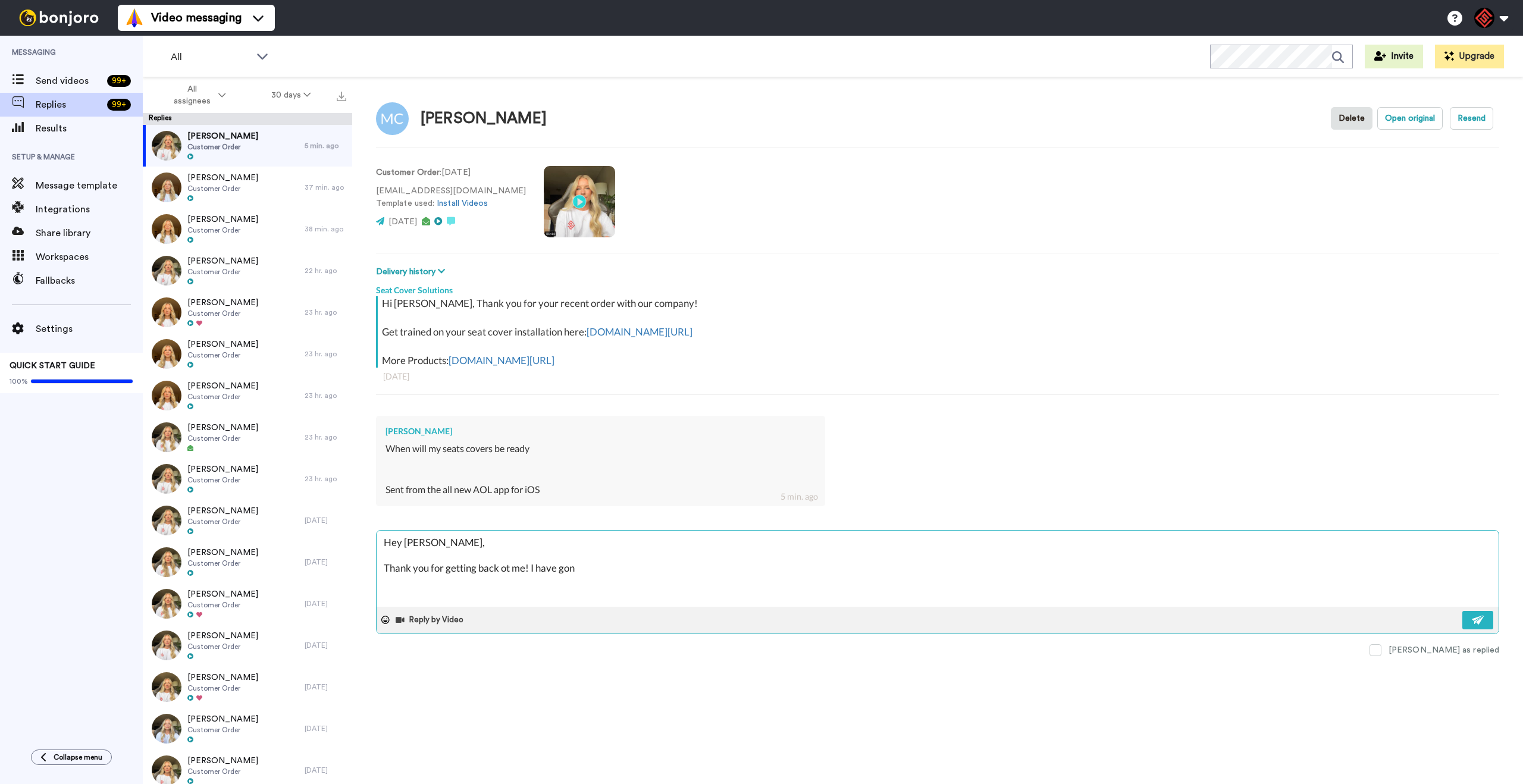
type textarea "x"
type textarea "Hey [PERSON_NAME], Thank you for getting back ot me! I have go"
type textarea "x"
type textarea "Hey [PERSON_NAME], Thank you for getting back ot me! I have g"
type textarea "x"
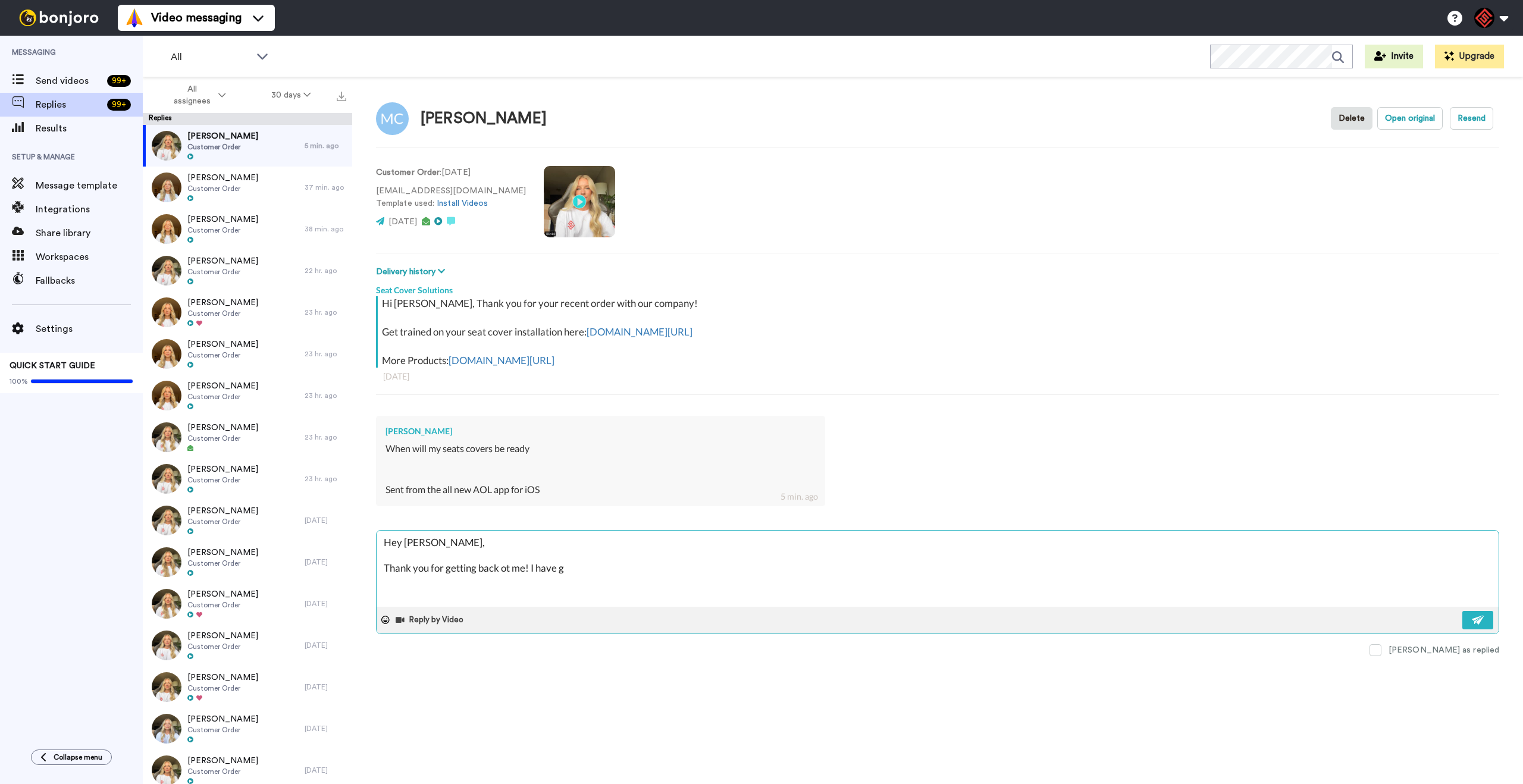
type textarea "Hey [PERSON_NAME], Thank you for getting back ot me! I have"
type textarea "x"
type textarea "Hey [PERSON_NAME], Thank you for getting back ot me! I have"
type textarea "x"
type textarea "Hey [PERSON_NAME], Thank you for getting back ot me! I hav"
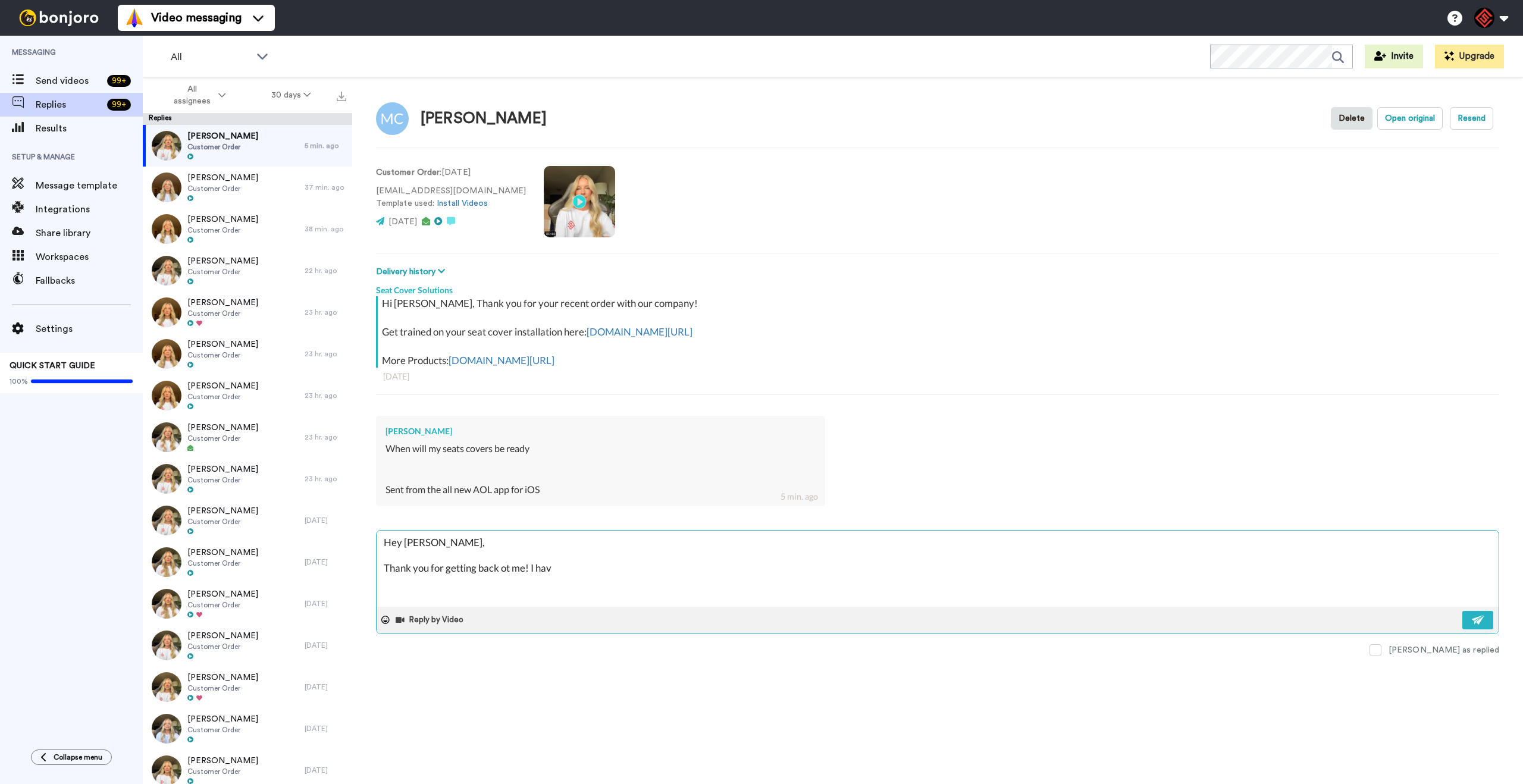
type textarea "x"
type textarea "Hey [PERSON_NAME], Thank you for getting back ot me! I ha"
type textarea "x"
type textarea "Hey [PERSON_NAME], Thank you for getting back ot me! I h"
type textarea "x"
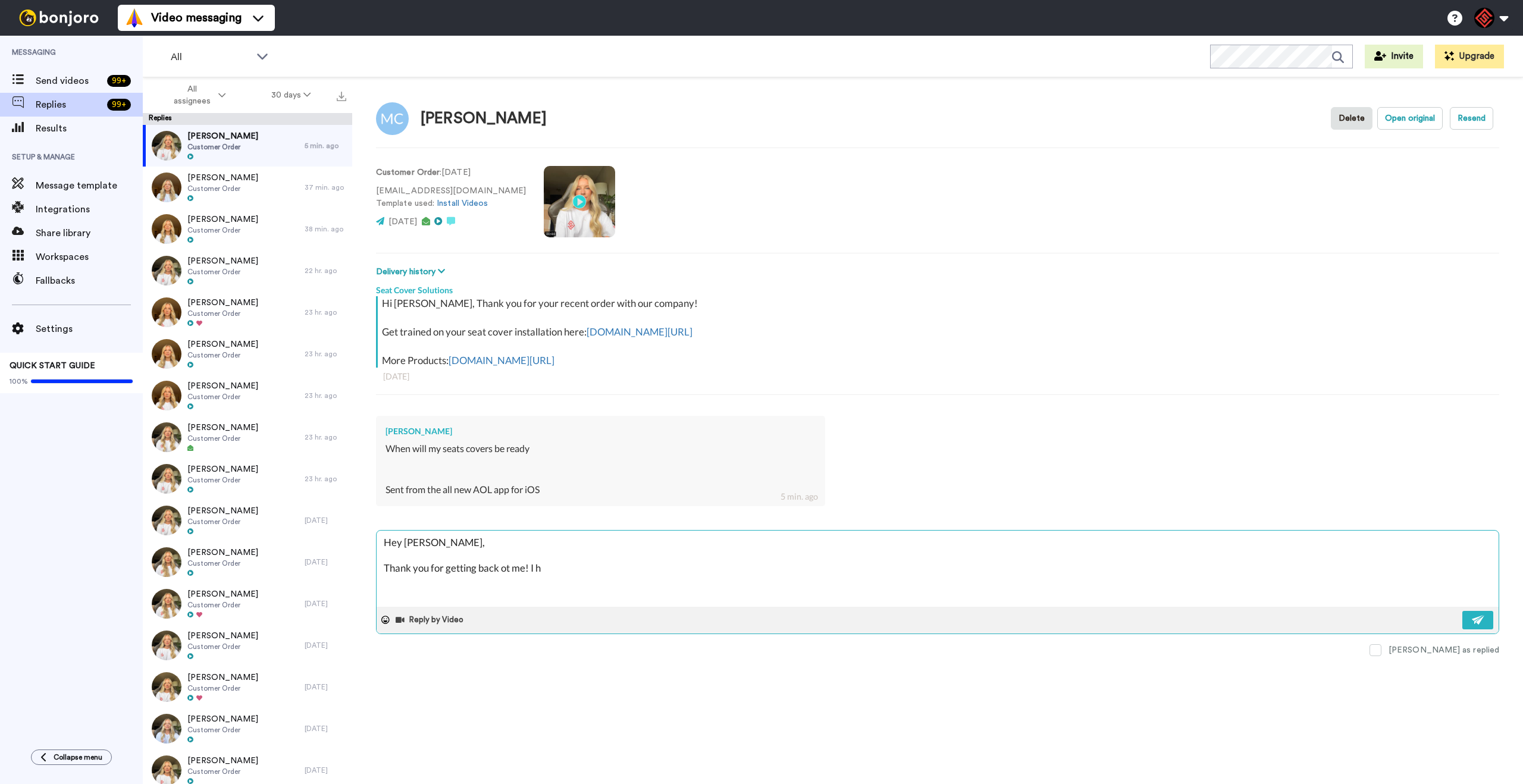
type textarea "Hey [PERSON_NAME], Thank you for getting back ot me! I"
type textarea "x"
type textarea "Hey [PERSON_NAME], Thank you for getting back ot me! I"
type textarea "x"
type textarea "Hey [PERSON_NAME], Thank you for getting back ot me!"
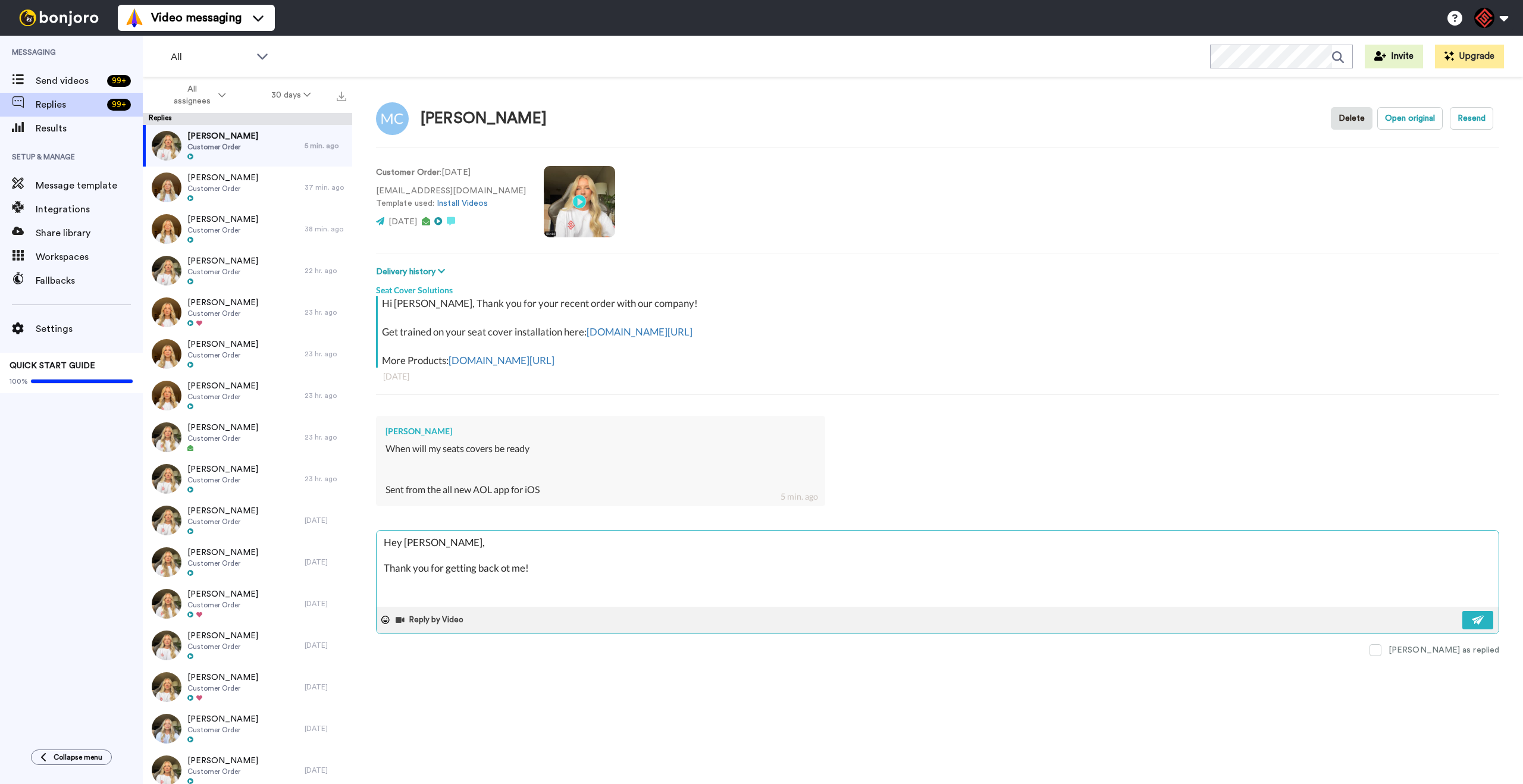
type textarea "x"
type textarea "Hey [PERSON_NAME], Thank you for getting back ot me! T"
type textarea "x"
type textarea "Hey [PERSON_NAME], Thank you for getting back ot me! Th"
type textarea "x"
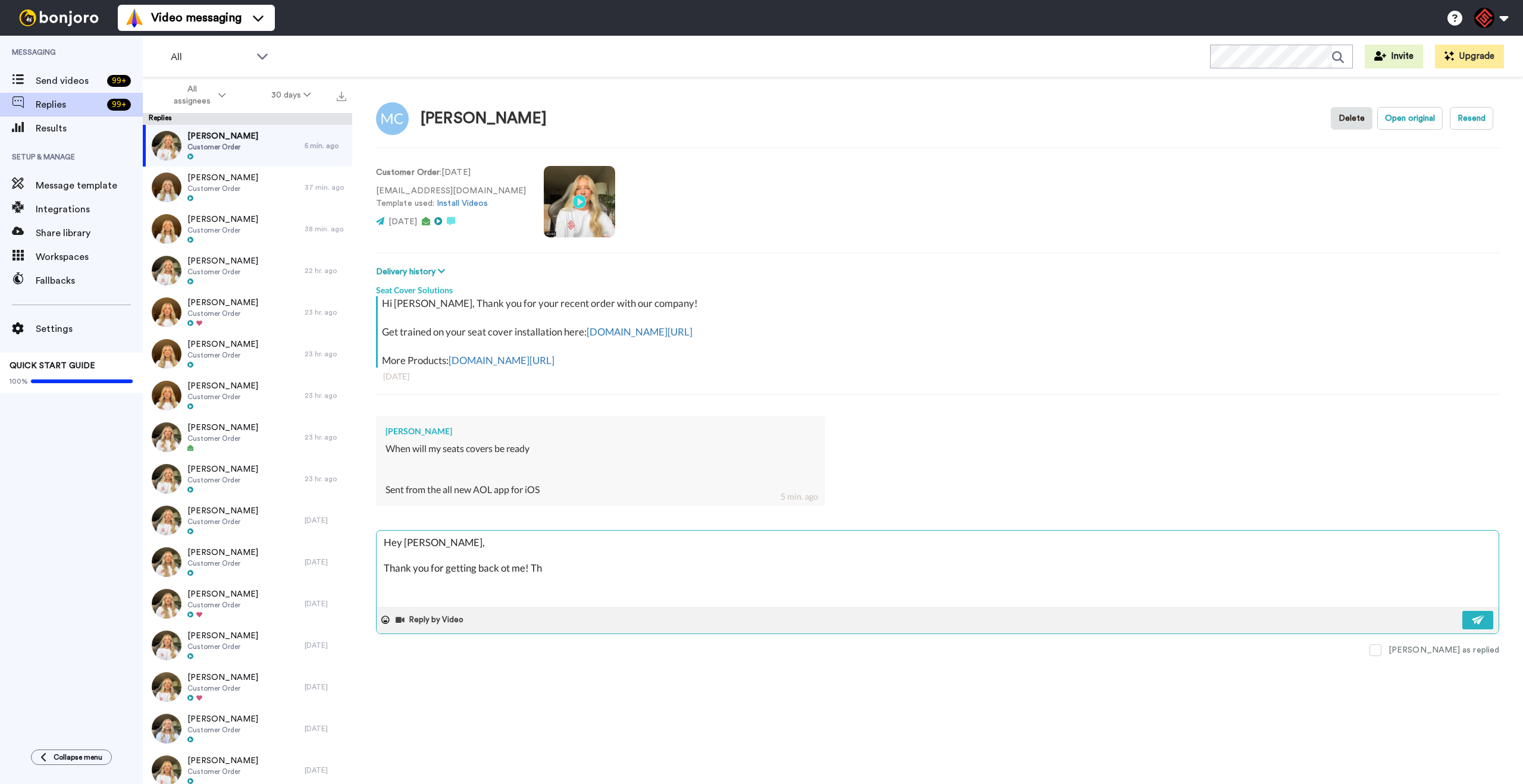
type textarea "Hey [PERSON_NAME], Thank you for getting back ot me! Tha"
type textarea "x"
type textarea "Hey [PERSON_NAME], Thank you for getting back ot me! That"
type textarea "x"
type textarea "Hey [PERSON_NAME], Thank you for getting back ot me! That"
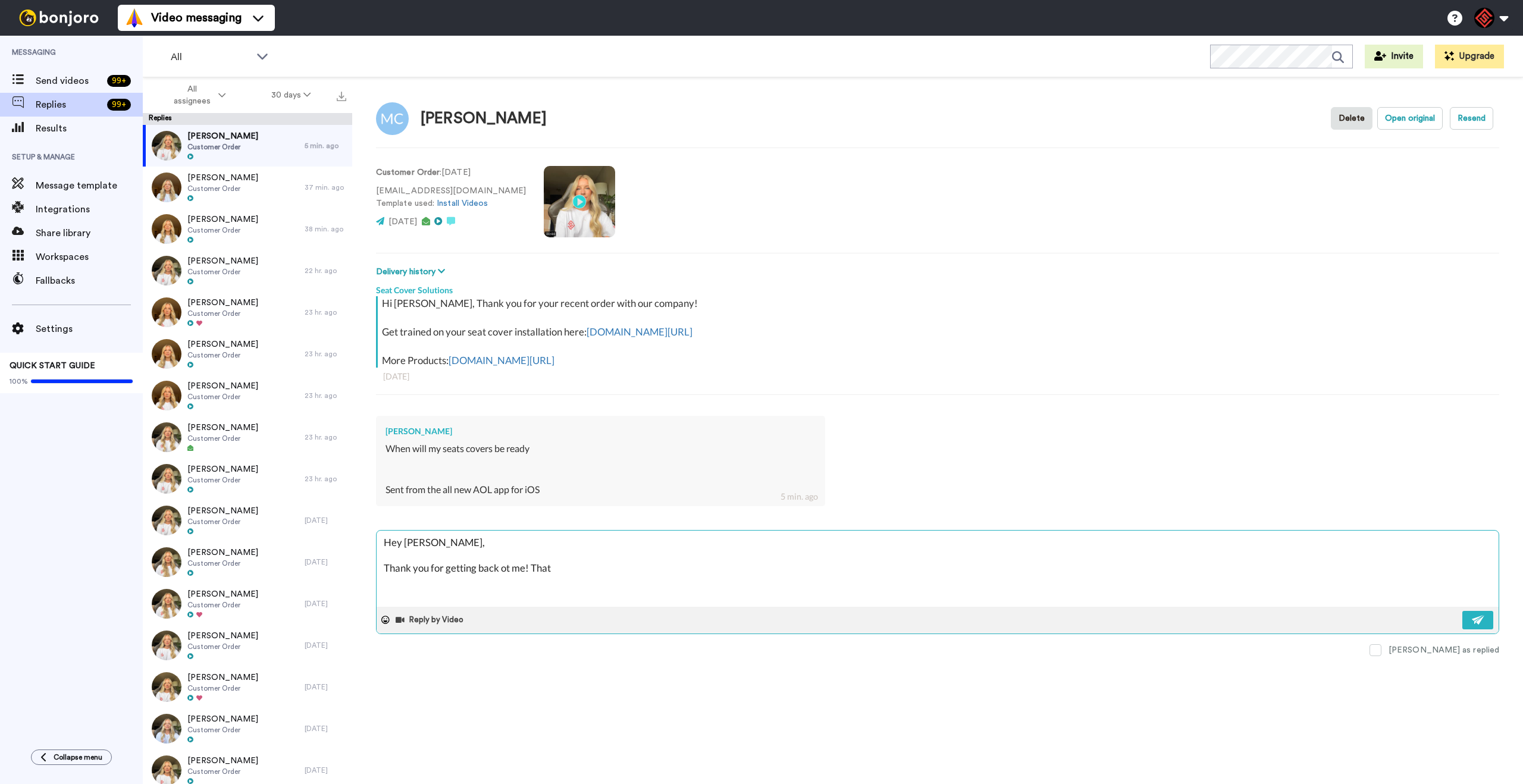
type textarea "x"
type textarea "Hey [PERSON_NAME], Thank you for getting back ot me! That p"
type textarea "x"
type textarea "Hey [PERSON_NAME], Thank you for getting back ot me! That pa"
type textarea "x"
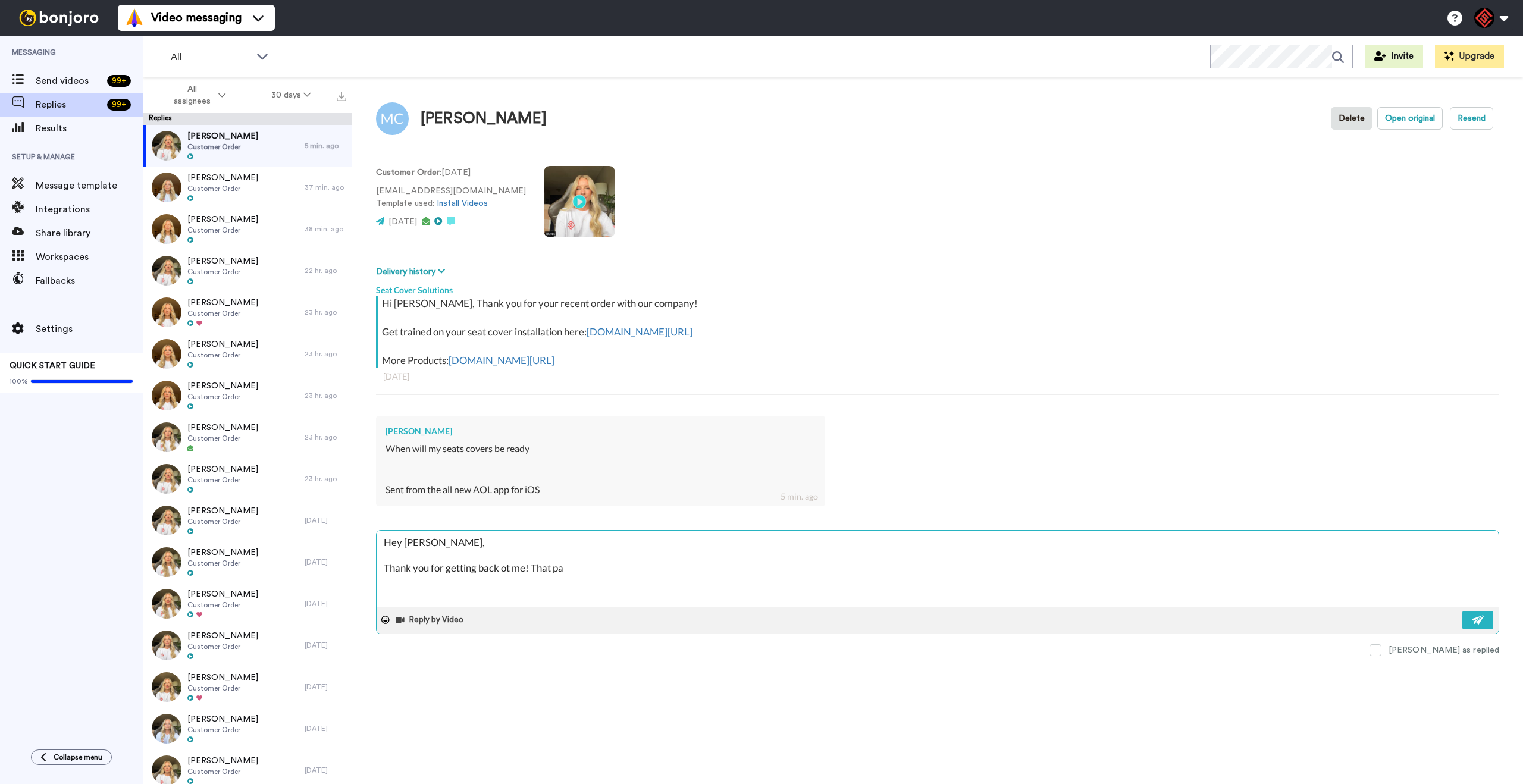
type textarea "Hey [PERSON_NAME], Thank you for getting back ot me! That pal"
type textarea "x"
type textarea "Hey [PERSON_NAME], Thank you for getting back ot me! That [PERSON_NAME]"
type textarea "x"
type textarea "Hey [PERSON_NAME], Thank you for getting back ot me! That palkc"
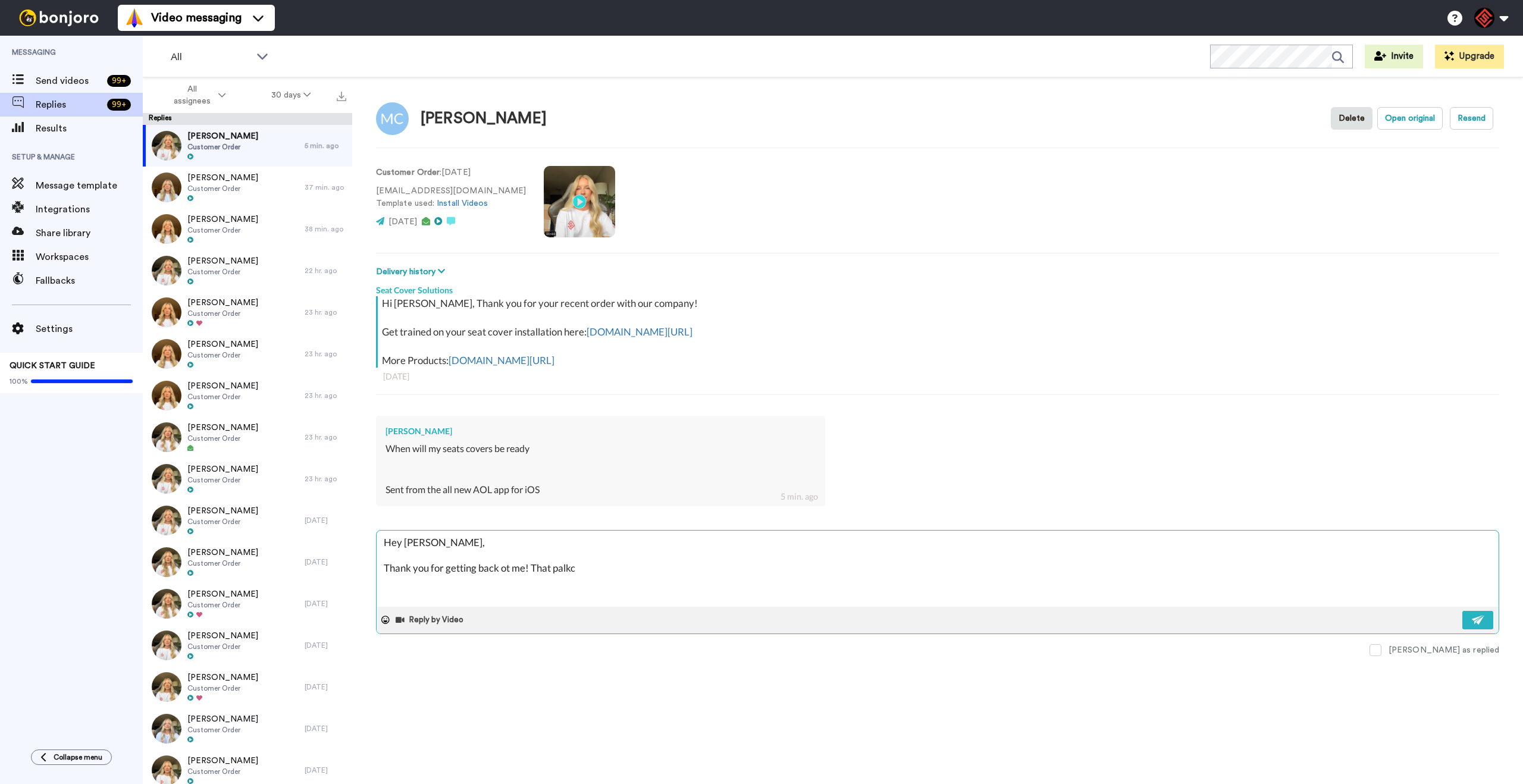
type textarea "x"
type textarea "Hey [PERSON_NAME], Thank you for getting back ot me! That palkca"
type textarea "x"
type textarea "Hey [PERSON_NAME], Thank you for getting back ot me! That palkcag"
type textarea "x"
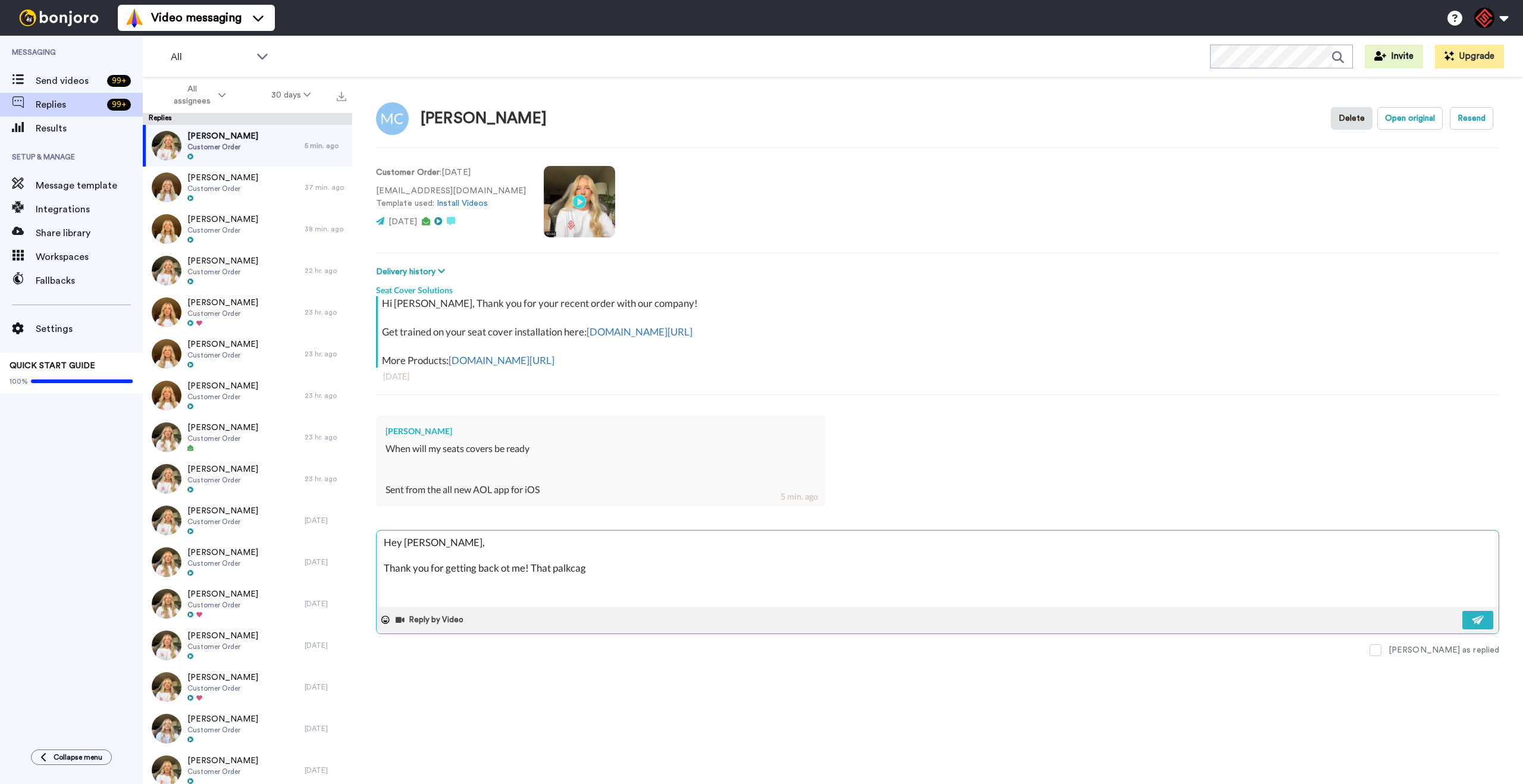
type textarea "Hey [PERSON_NAME], Thank you for getting back ot me! That palkcage"
type textarea "x"
type textarea "Hey [PERSON_NAME], Thank you for getting back ot me! That palkcage"
type textarea "x"
type textarea "Hey [PERSON_NAME], Thank you for getting back ot me! That palkcage w"
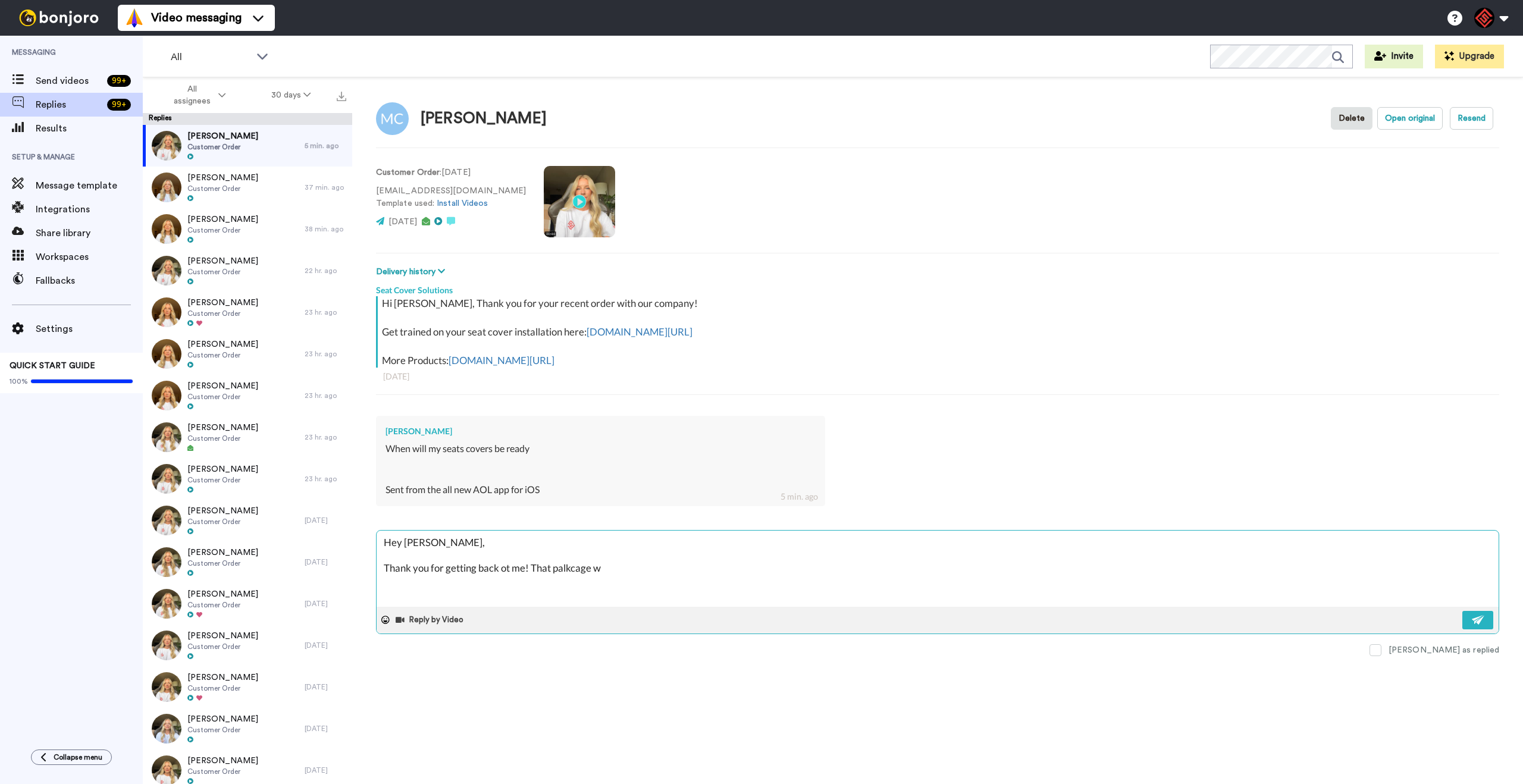
type textarea "x"
type textarea "Hey [PERSON_NAME], Thank you for getting back ot me! That palkcage wi"
type textarea "x"
type textarea "Hey [PERSON_NAME], Thank you for getting back ot me! That palkcage wil"
type textarea "x"
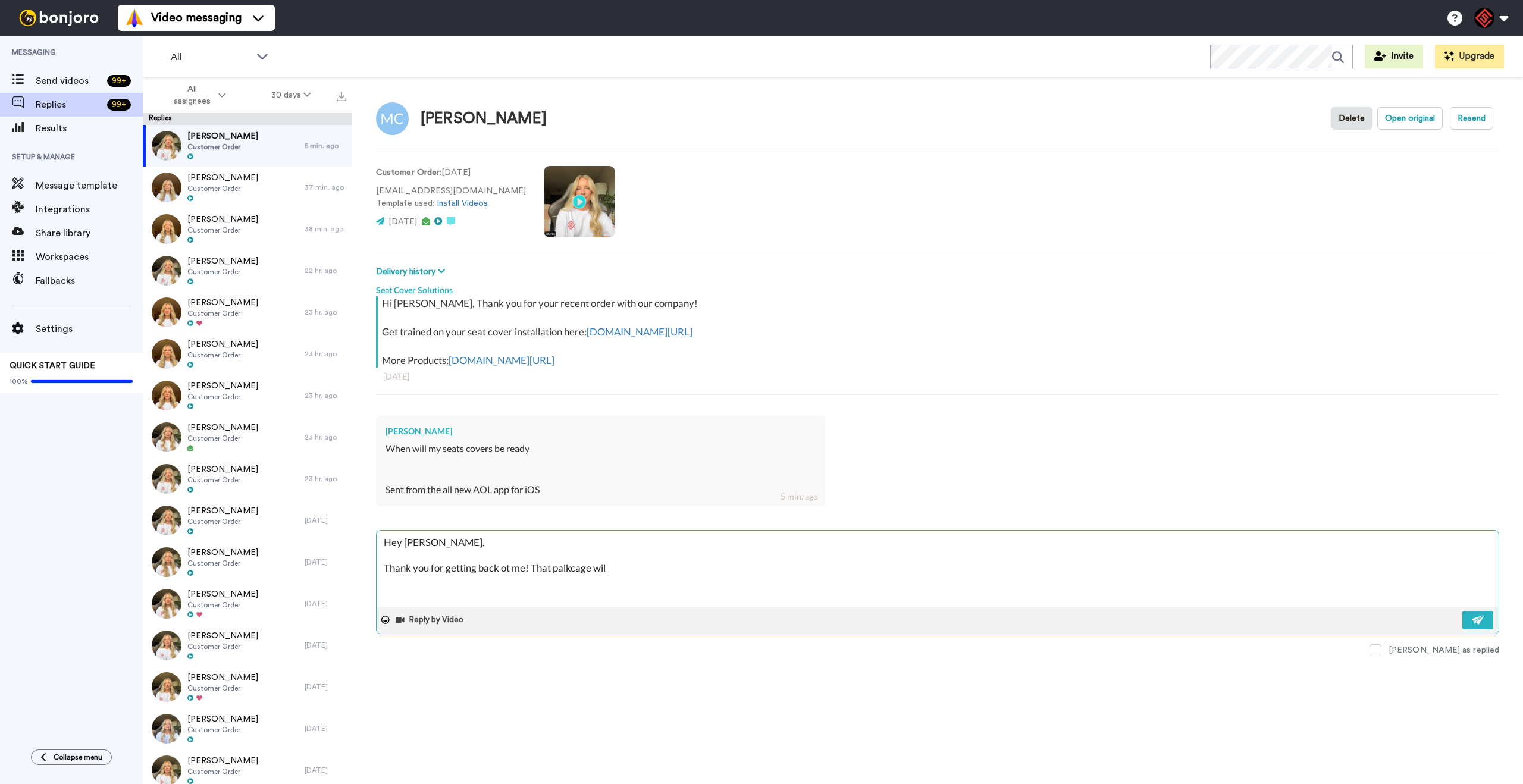
type textarea "Hey [PERSON_NAME], Thank you for getting back ot me! That palkcage will"
type textarea "x"
type textarea "Hey [PERSON_NAME], Thank you for getting back ot me! That palkcage will"
type textarea "x"
type textarea "Hey [PERSON_NAME], Thank you for getting back ot me! That palkcage will s"
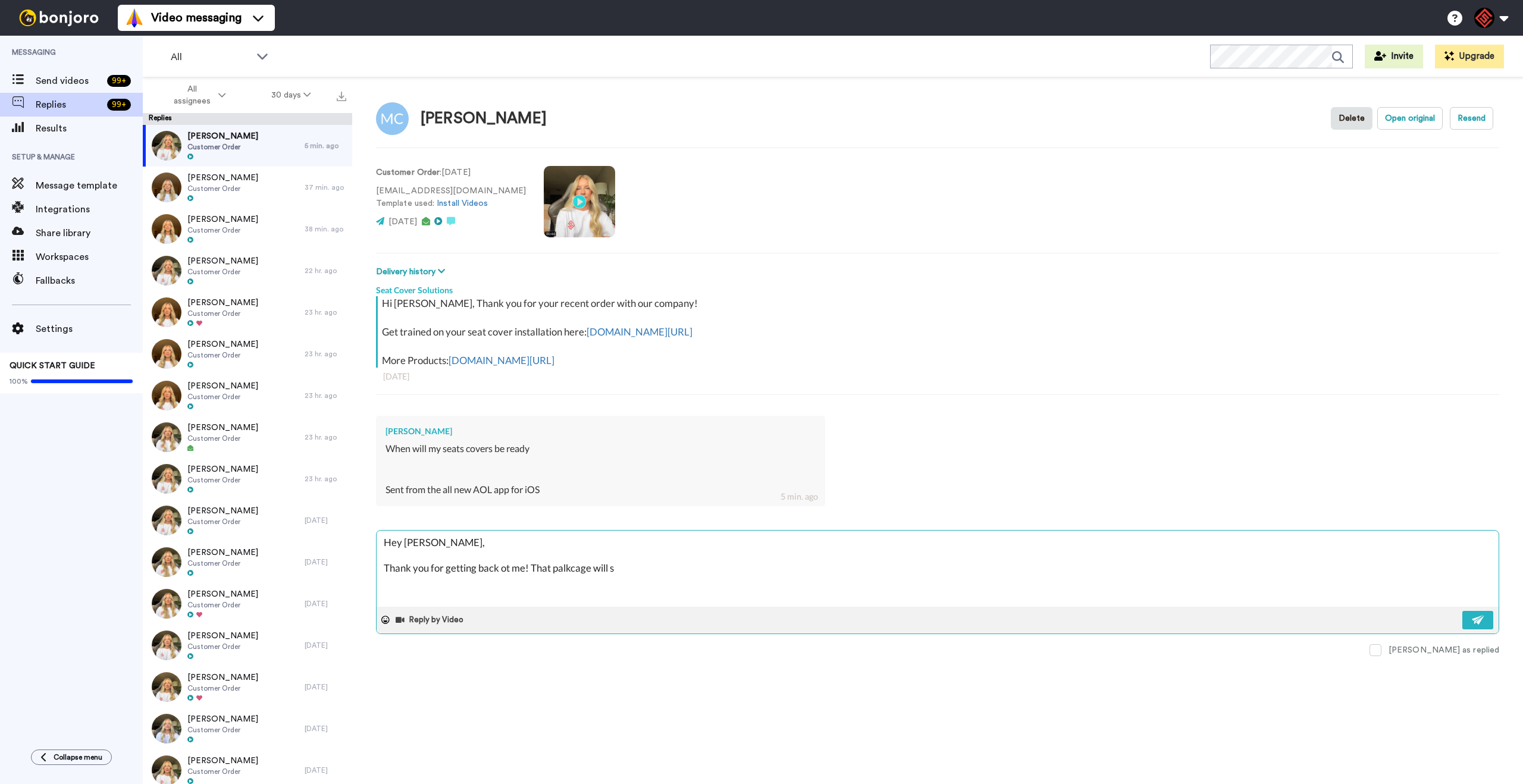
type textarea "x"
type textarea "Hey [PERSON_NAME], Thank you for getting back ot me! That palkcage will sh"
type textarea "x"
type textarea "Hey [PERSON_NAME], Thank you for getting back ot me! That palkcage will shi"
type textarea "x"
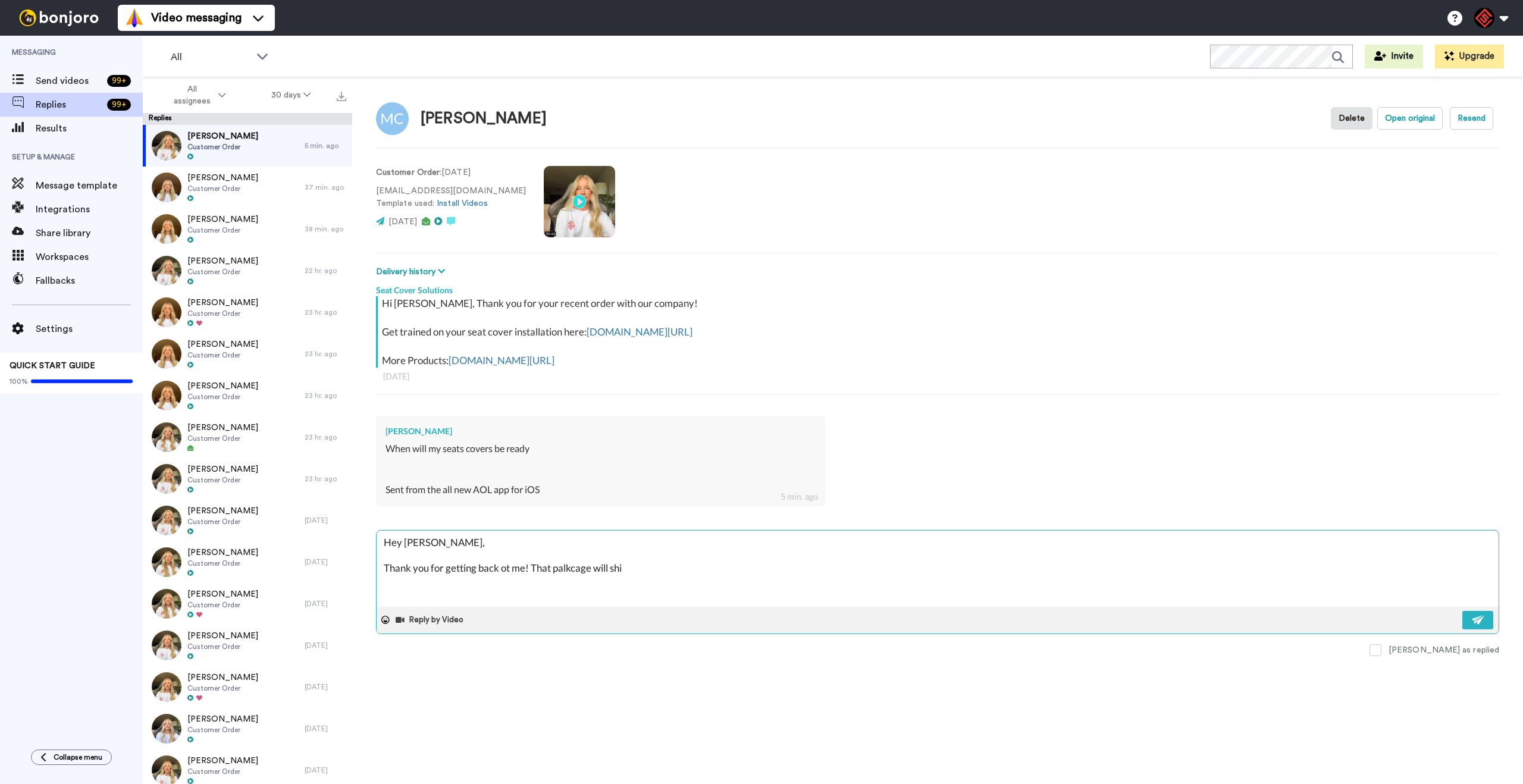
type textarea "Hey [PERSON_NAME], Thank you for getting back ot me! That palkcage will ship"
type textarea "x"
type textarea "Hey [PERSON_NAME], Thank you for getting back ot me! That palkcage will ship"
type textarea "x"
type textarea "Hey [PERSON_NAME], Thank you for getting back ot me! That palkcage will ship n"
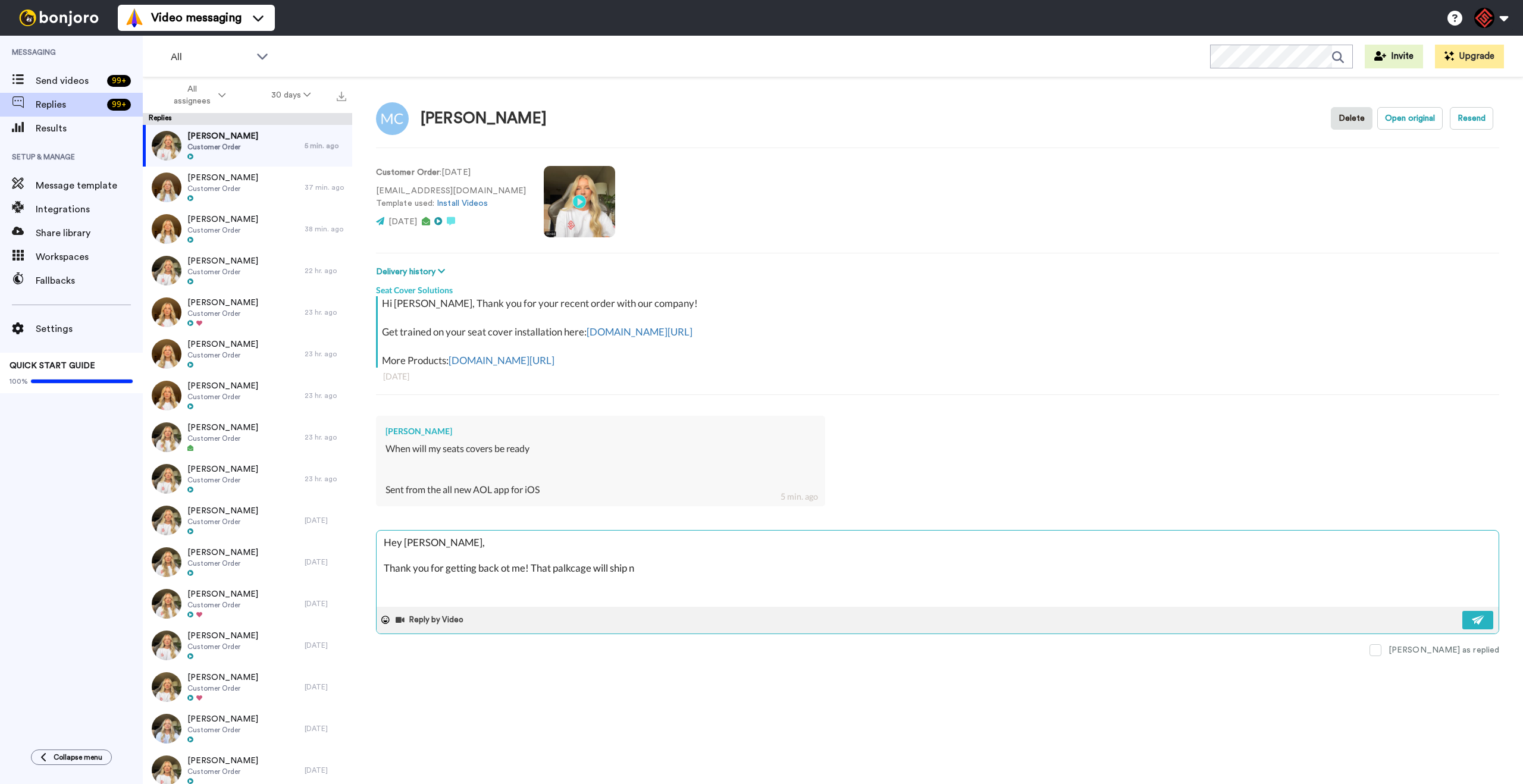
type textarea "x"
type textarea "Hey [PERSON_NAME], Thank you for getting back ot me! That palkcage will ship ne"
click at [504, 570] on textarea "Hey [PERSON_NAME], Thank you for getting back ot me! That package will ship nex…" at bounding box center [937, 568] width 1122 height 76
click at [504, 570] on textarea "Hey [PERSON_NAME], Thank you for getting back ot me! That package will ship nex…" at bounding box center [937, 568] width 1122 height 76
click at [504, 570] on textarea "Hey [PERSON_NAME], Thank you for getting back ot me! That package will ship nex…" at bounding box center [937, 568] width 1122 height 76
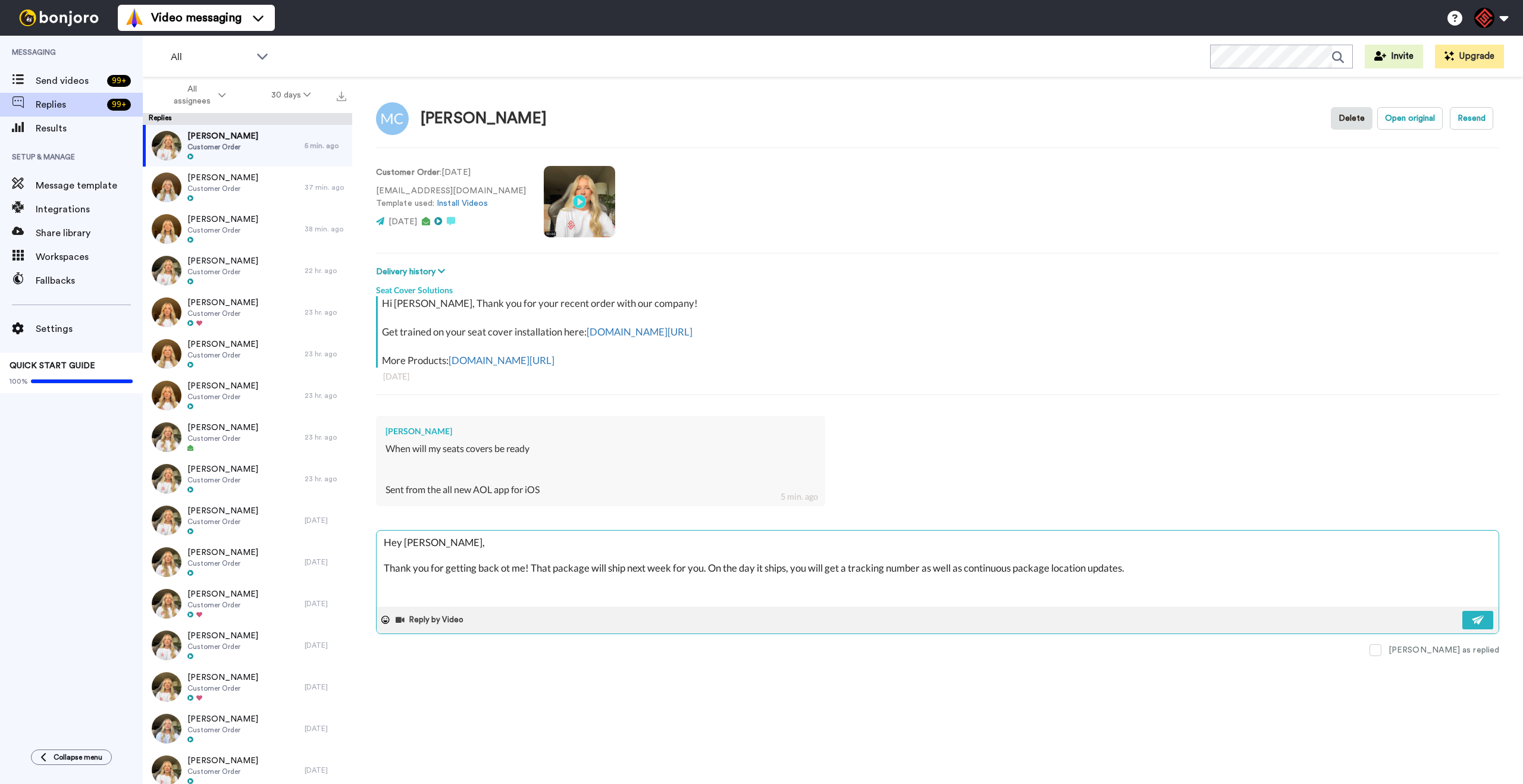
click at [504, 571] on textarea "Hey [PERSON_NAME], Thank you for getting back ot me! That package will ship nex…" at bounding box center [937, 568] width 1122 height 76
click at [1162, 572] on textarea "Hey [PERSON_NAME], Thank you for getting back to me! That package will ship nex…" at bounding box center [937, 568] width 1122 height 76
paste textarea "I appreciate you letting me help you with this. If you have any further questio…"
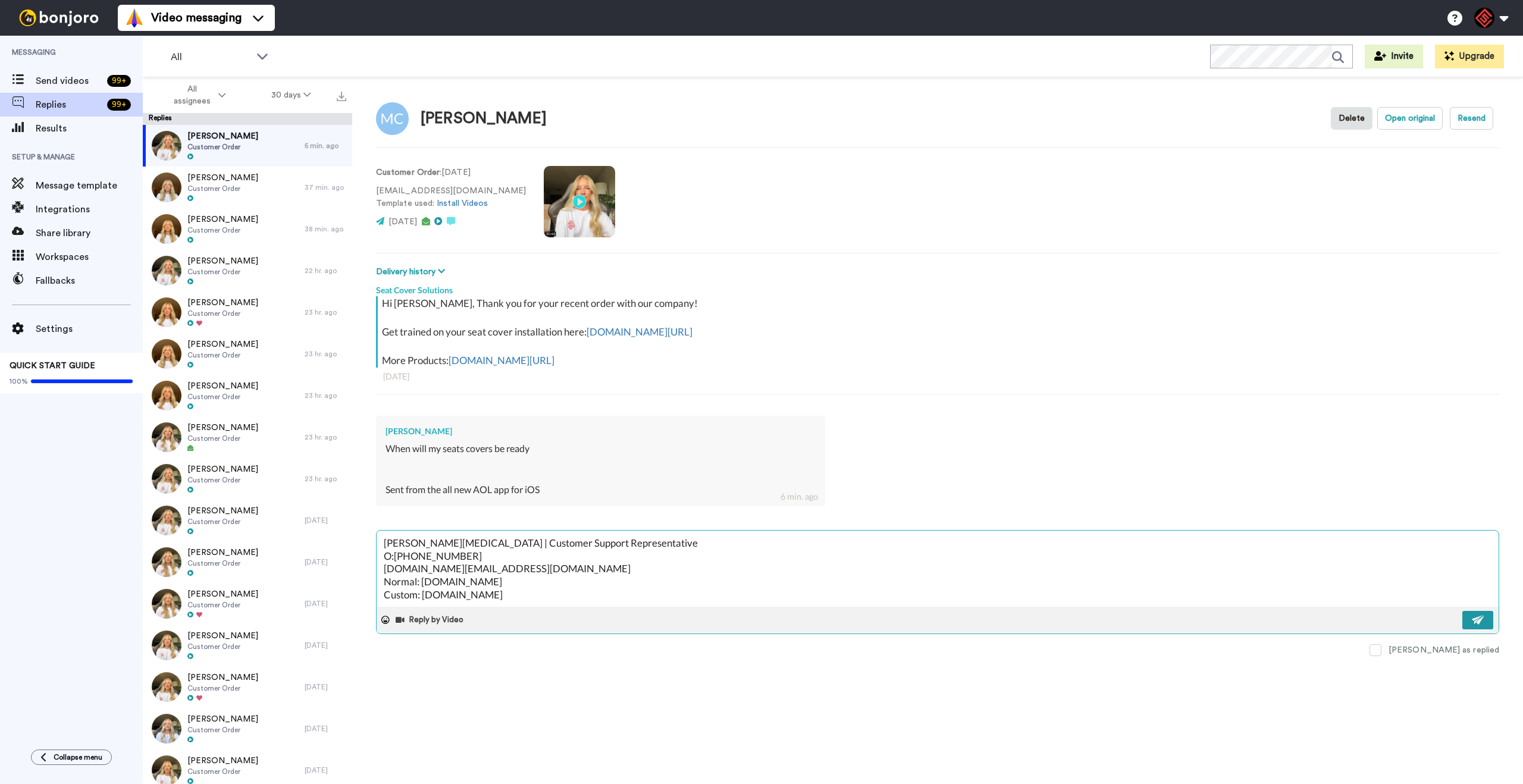
click at [1484, 624] on button at bounding box center [1478, 620] width 31 height 19
